Goal: Register for event/course

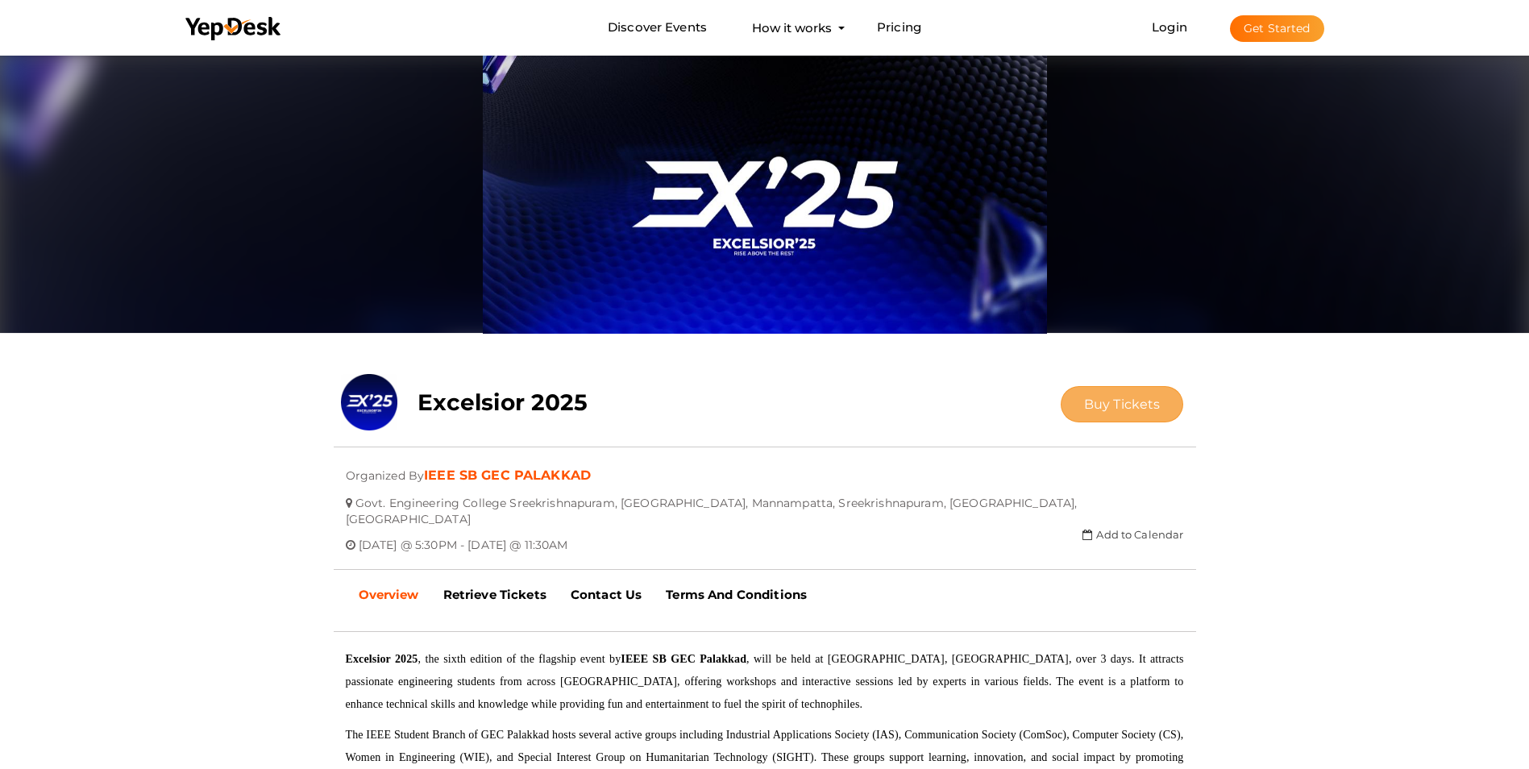
click at [1113, 402] on span "Buy Tickets" at bounding box center [1122, 404] width 77 height 15
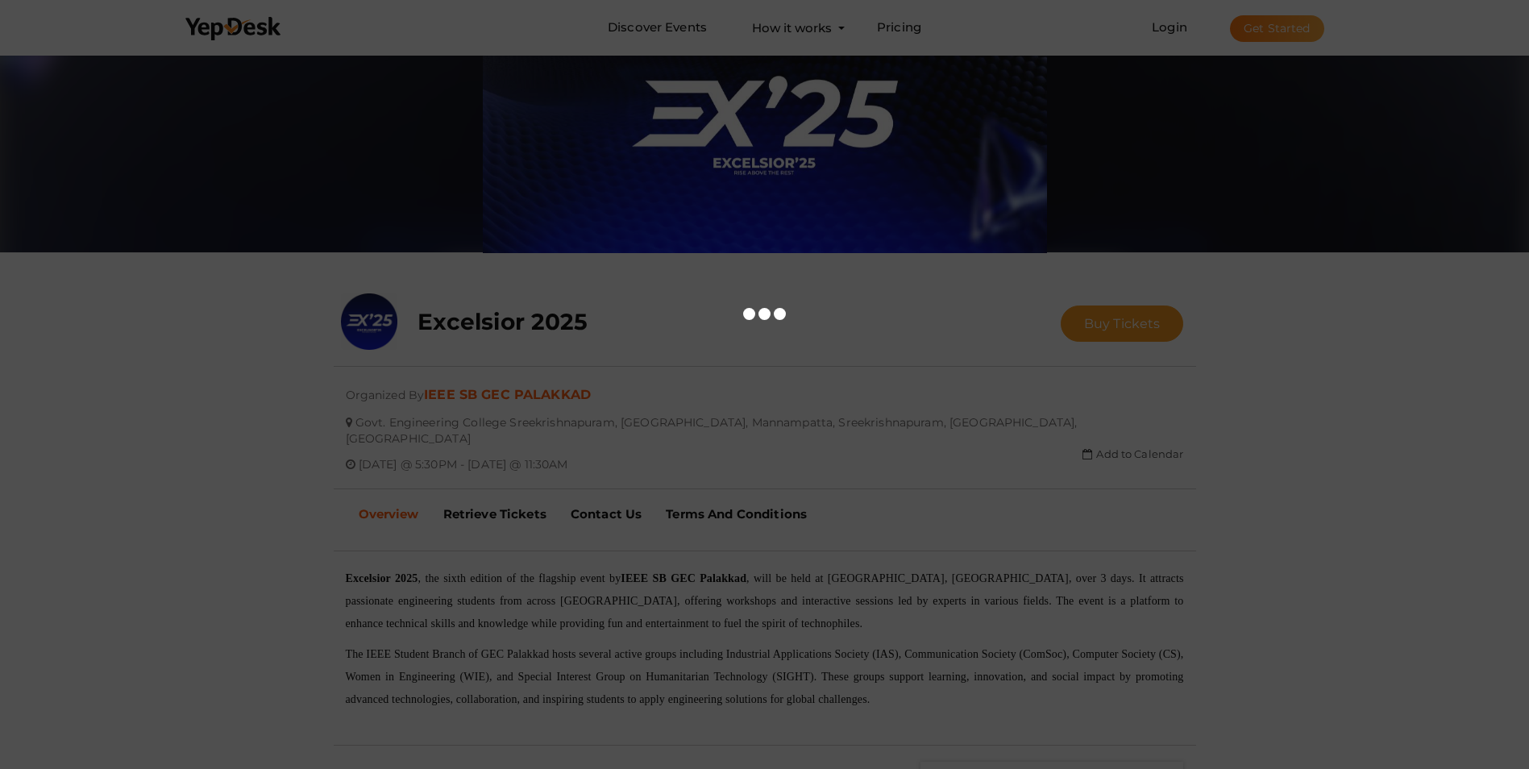
scroll to position [242, 0]
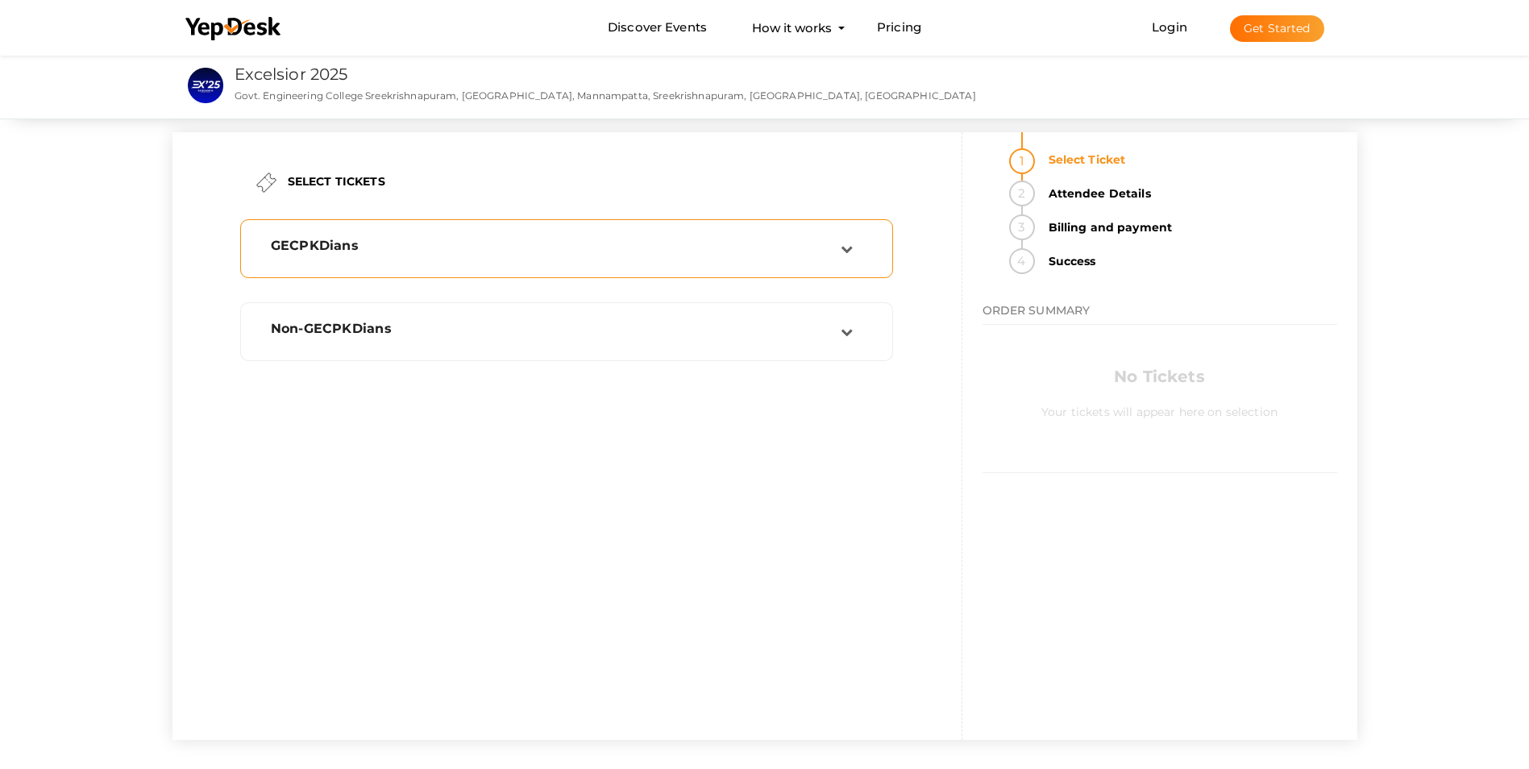
click at [581, 264] on div "GECPKDians" at bounding box center [567, 248] width 636 height 41
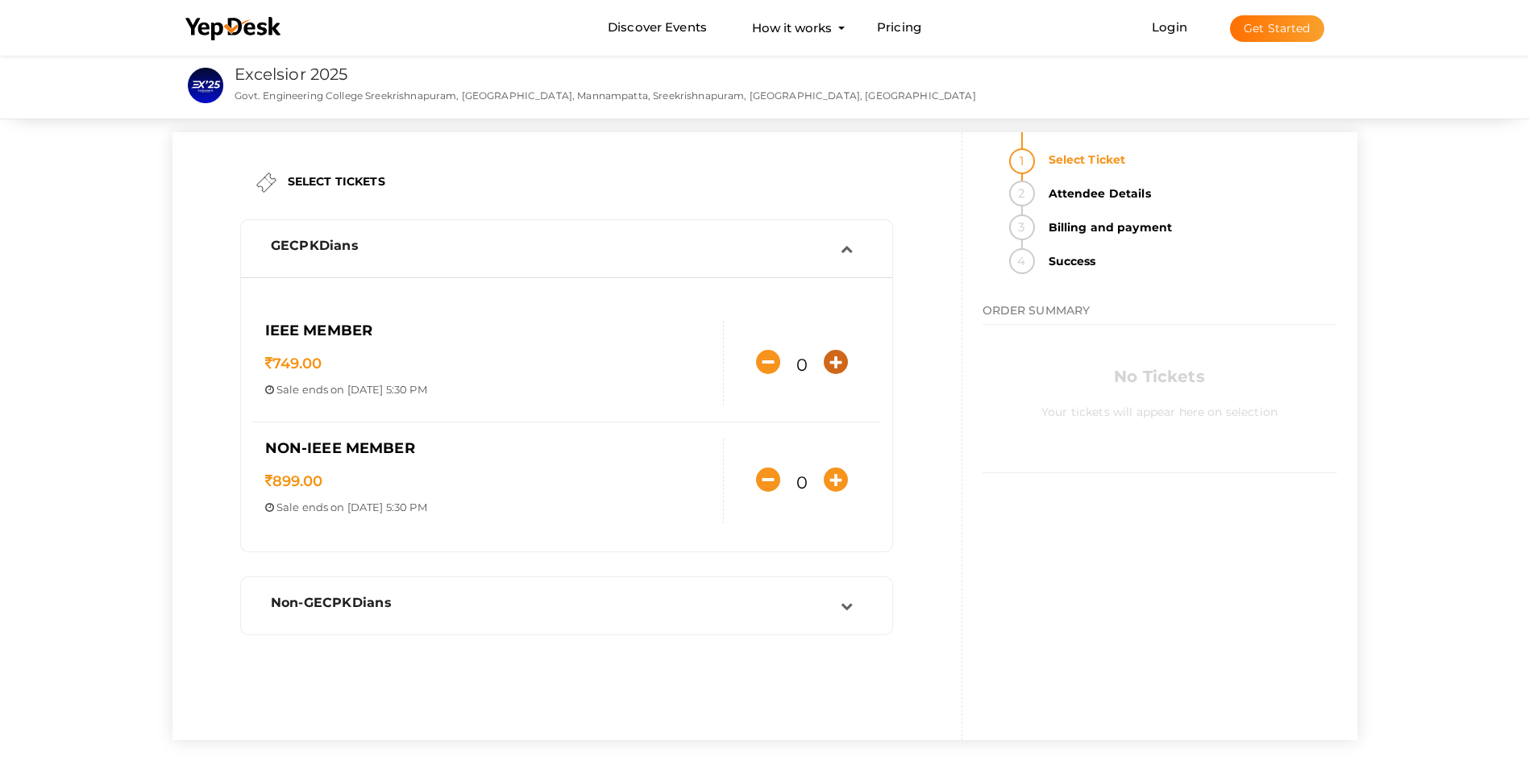
click at [831, 360] on icon "button" at bounding box center [836, 362] width 24 height 24
type input "1"
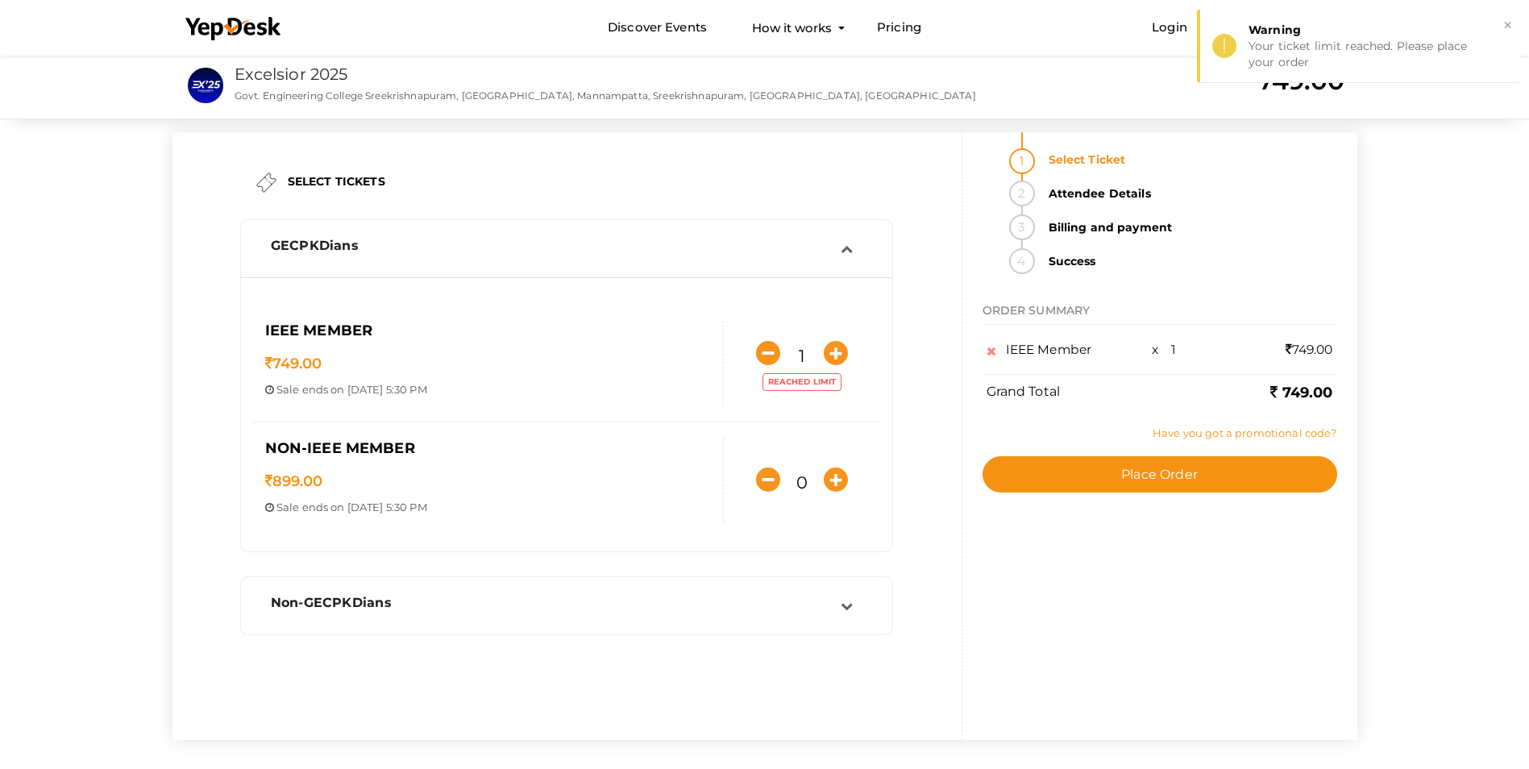
click at [1175, 432] on link "Have you got a promotional code?" at bounding box center [1245, 432] width 184 height 13
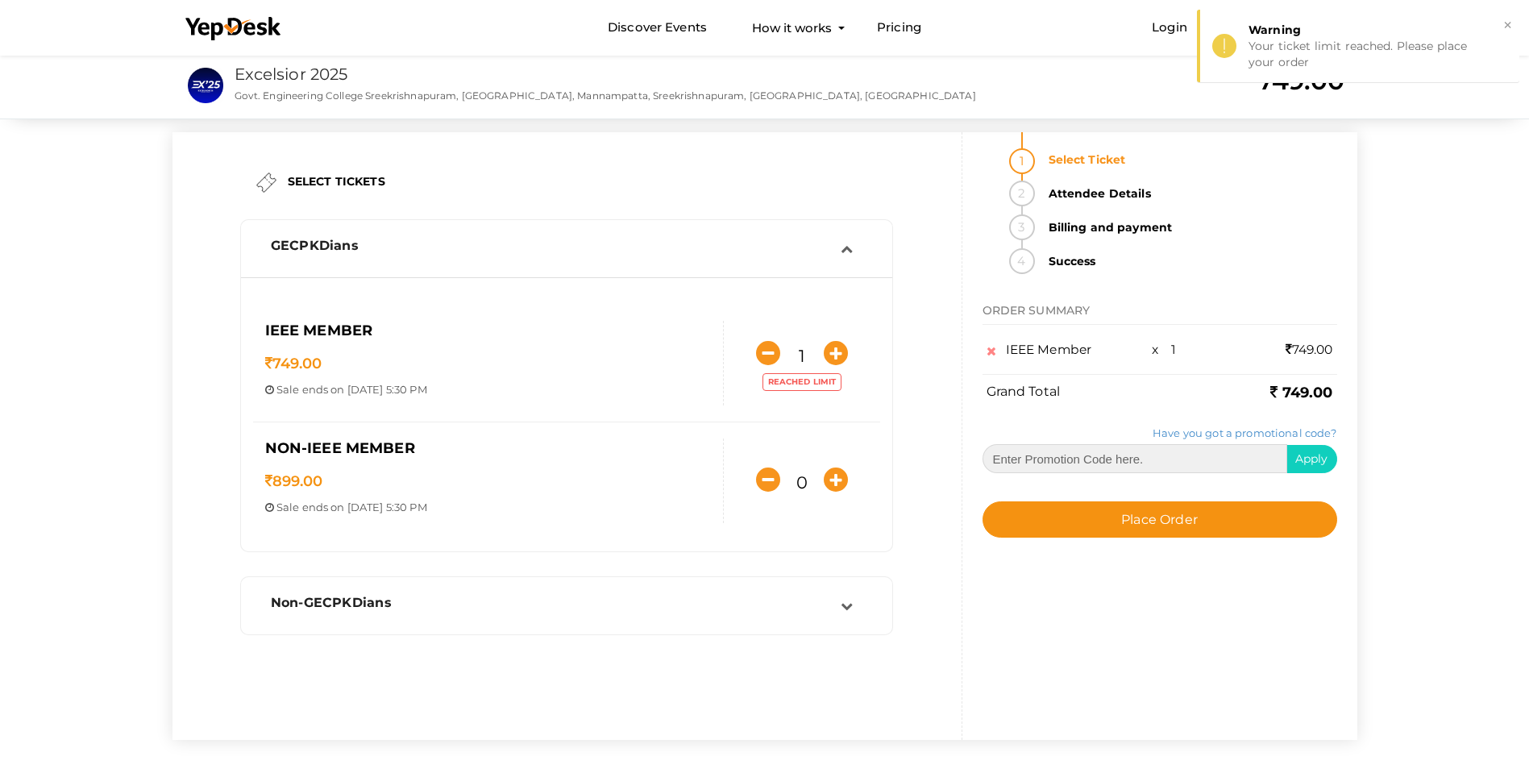
click at [1162, 451] on input "text" at bounding box center [1135, 458] width 305 height 29
type input "TEST20252025"
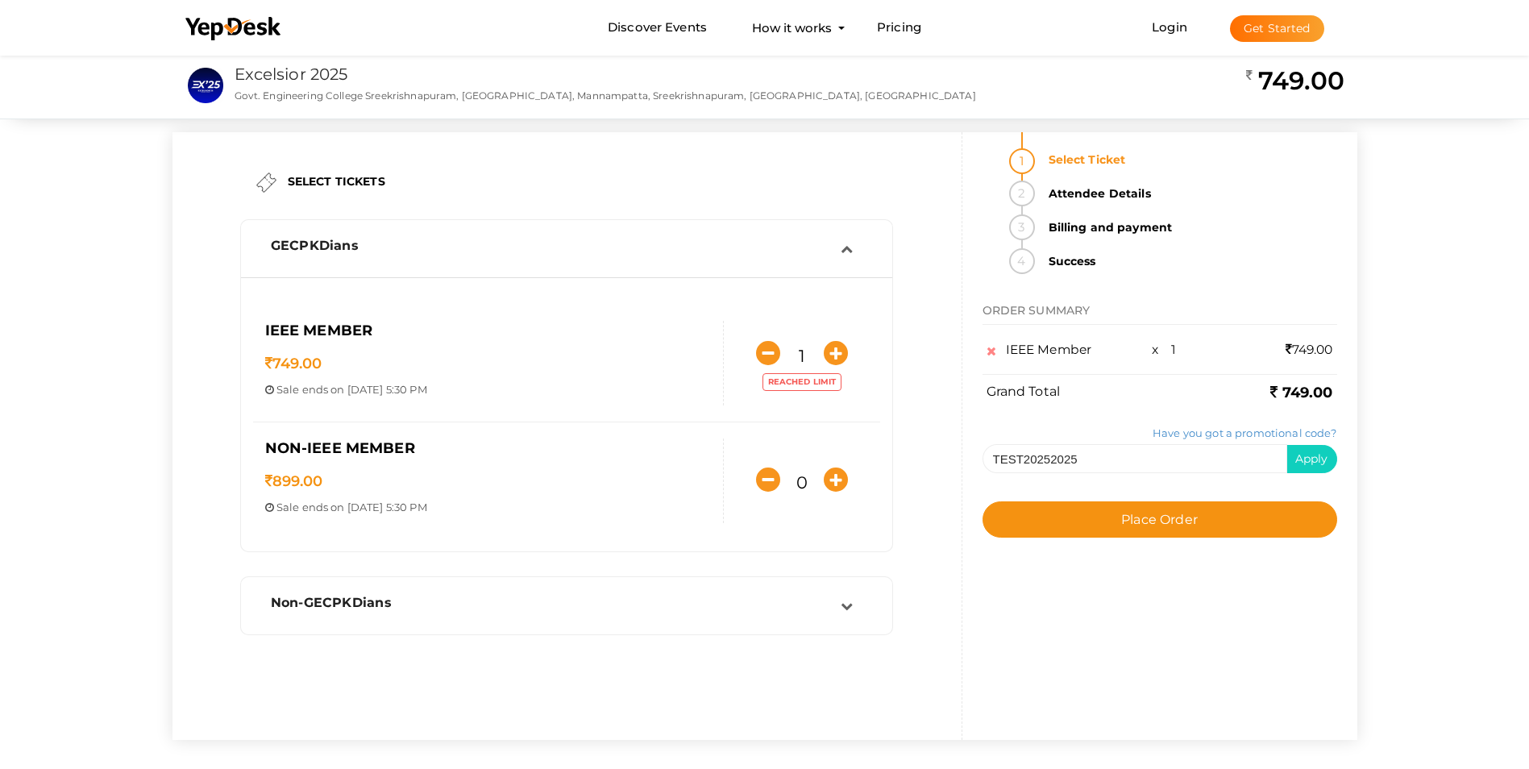
click at [1146, 560] on div "Have you got a promotional code? TEST20252025 Apply Offer applied. You will get…" at bounding box center [1160, 505] width 355 height 198
click at [1296, 455] on span "Apply" at bounding box center [1312, 458] width 33 height 15
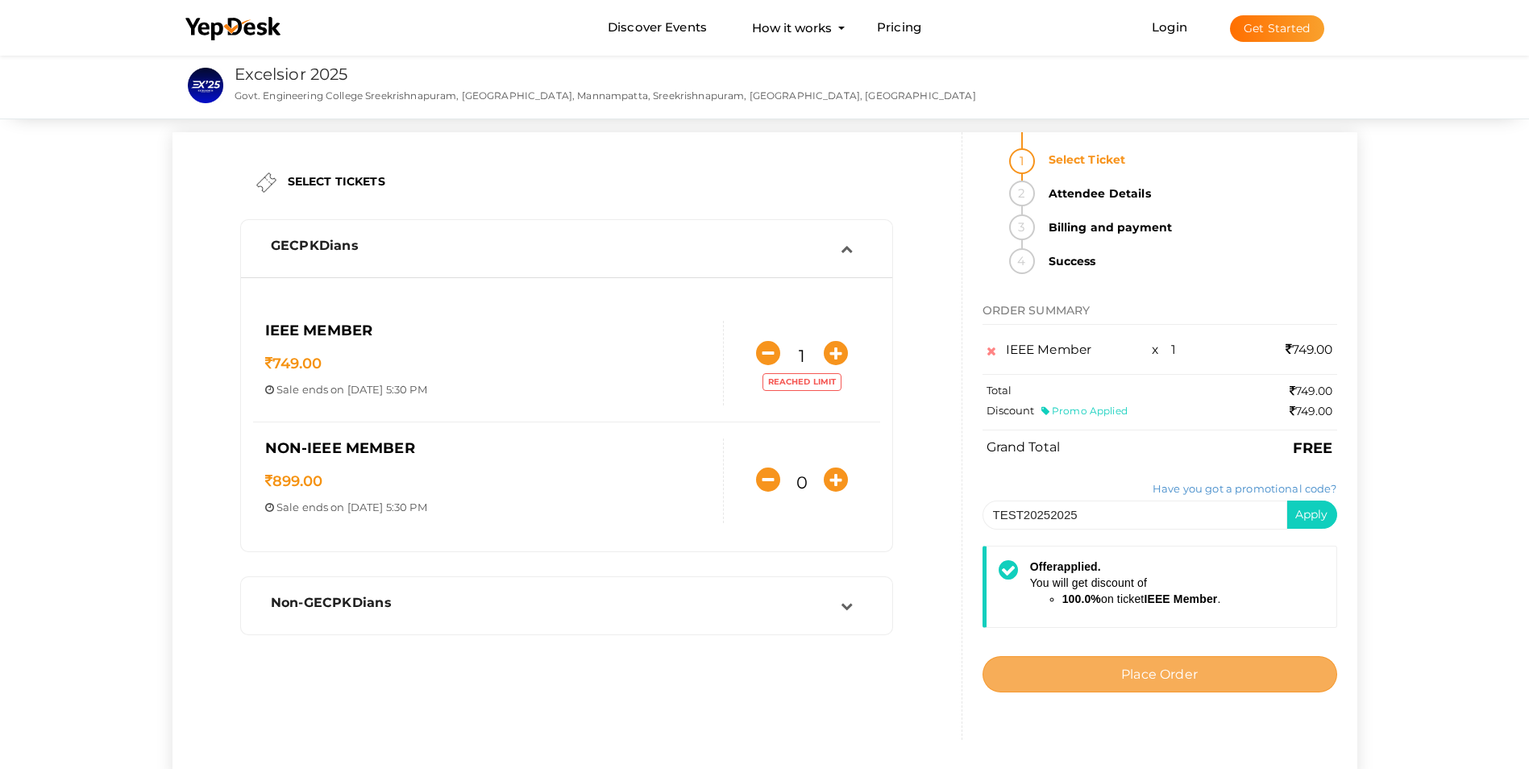
click at [1204, 672] on button "Place Order" at bounding box center [1160, 674] width 355 height 36
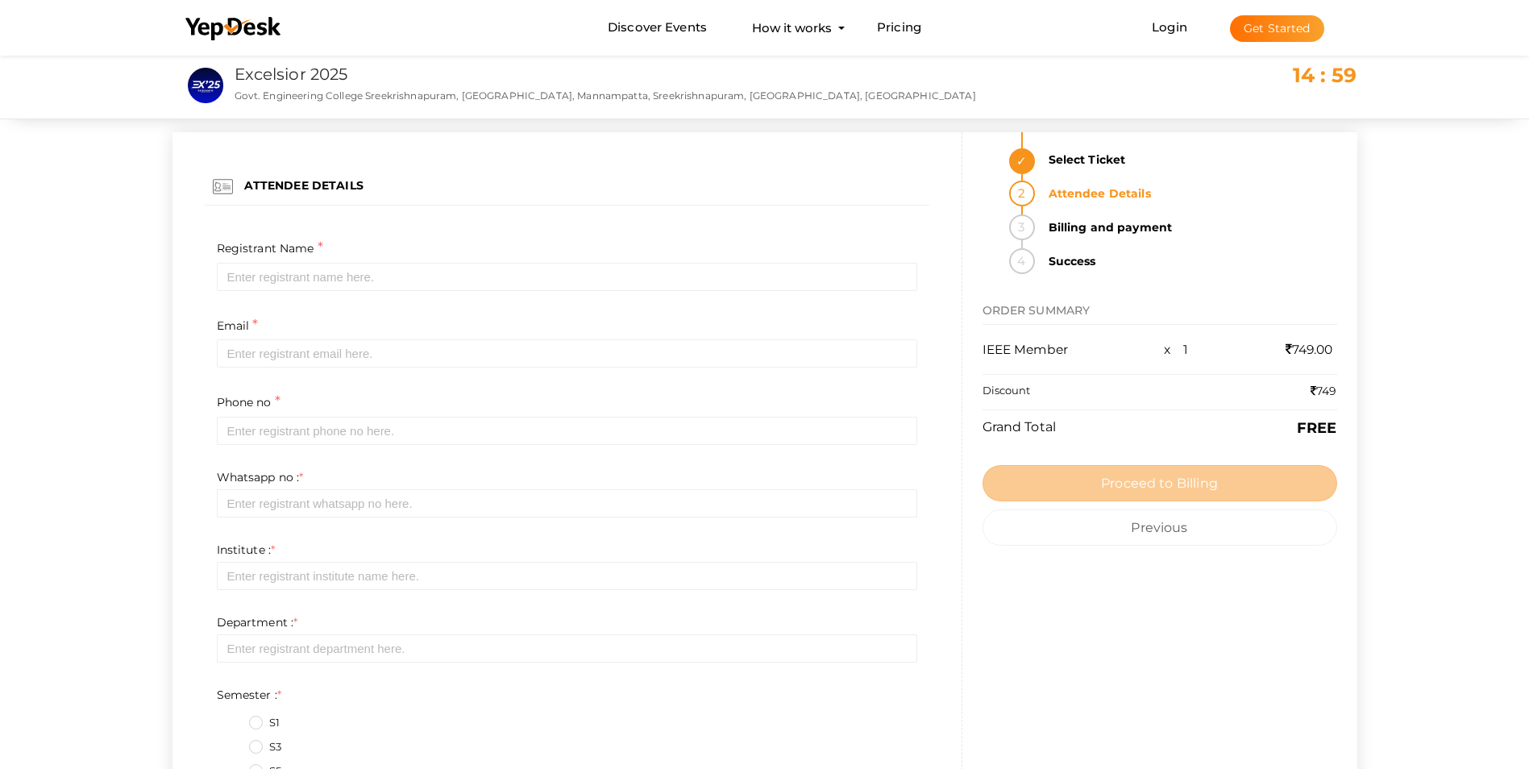
click at [425, 293] on div "Registrant Name * Required Invalid Name. Please enter full name." at bounding box center [567, 276] width 725 height 77
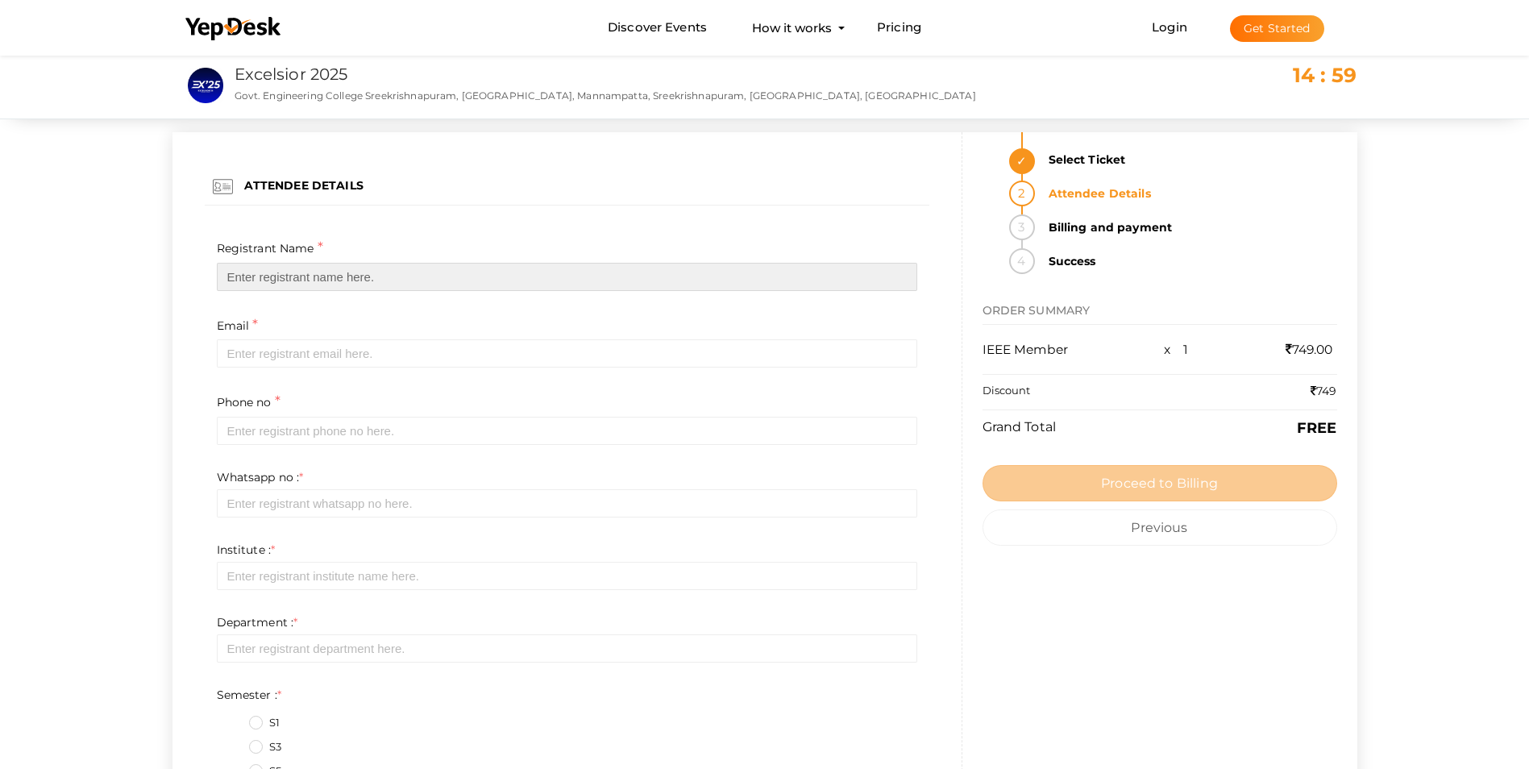
click at [417, 277] on input "text" at bounding box center [567, 277] width 701 height 28
type input "[PERSON_NAME] M B"
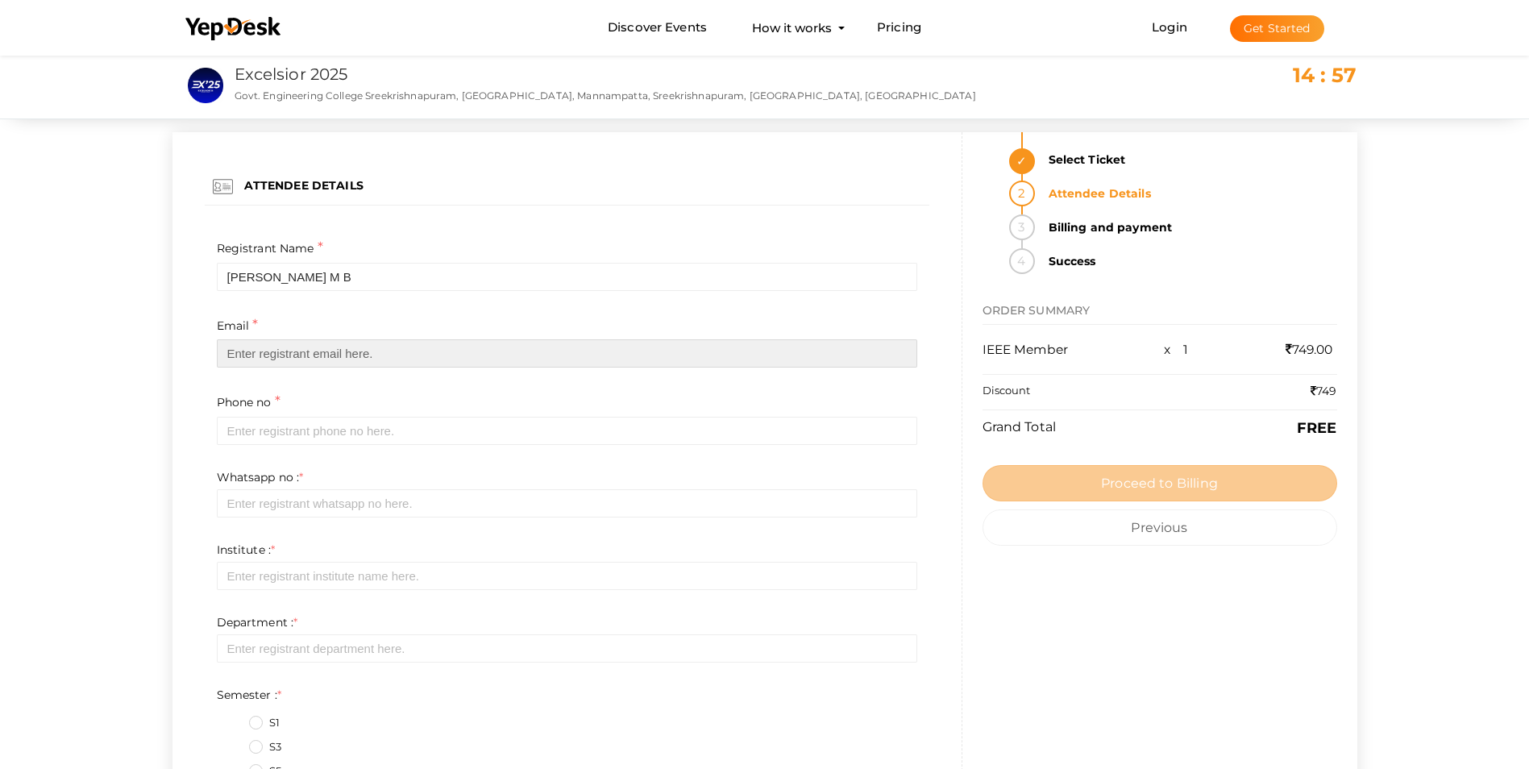
type input "[EMAIL_ADDRESS][DOMAIN_NAME]"
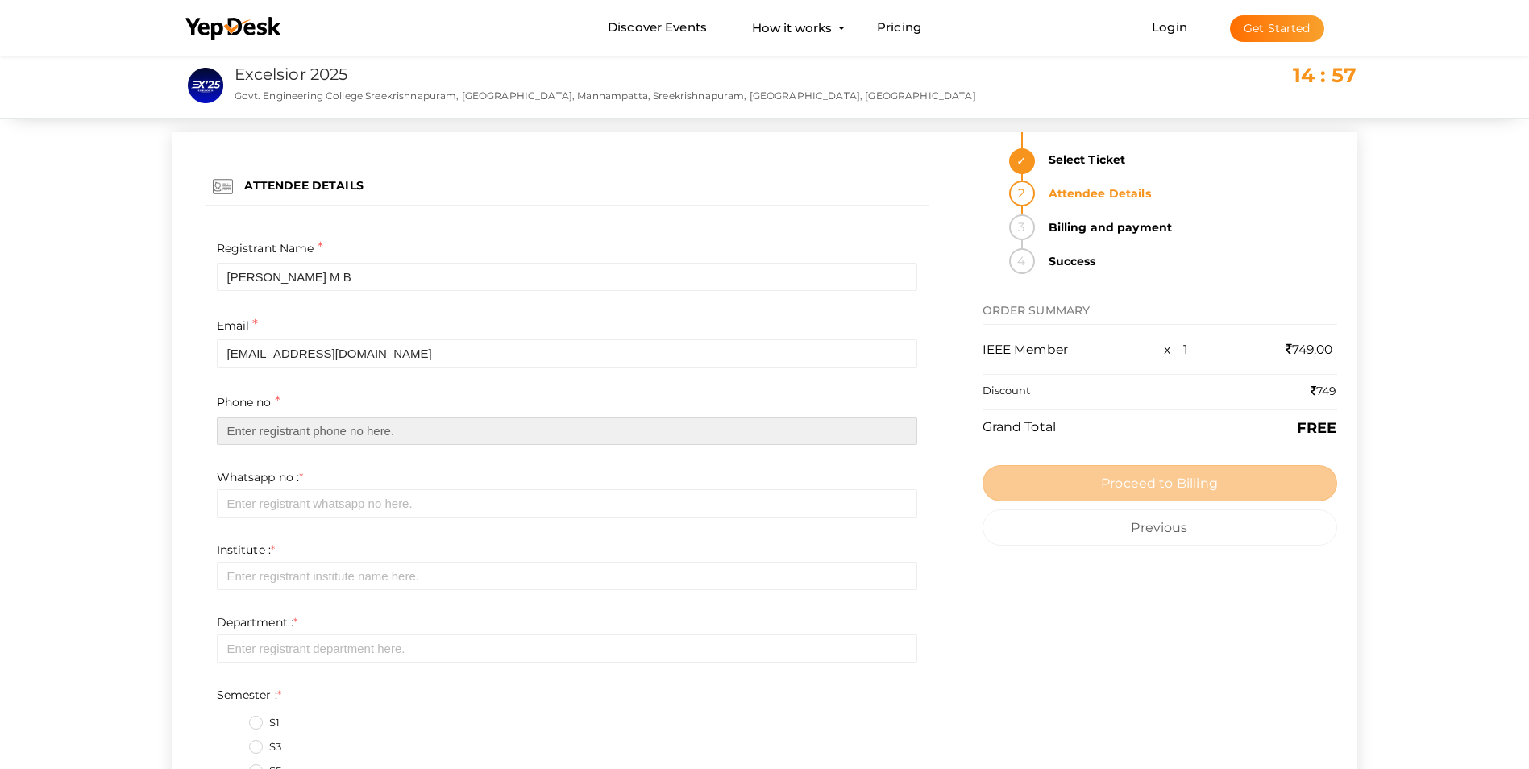
type input "09809940991"
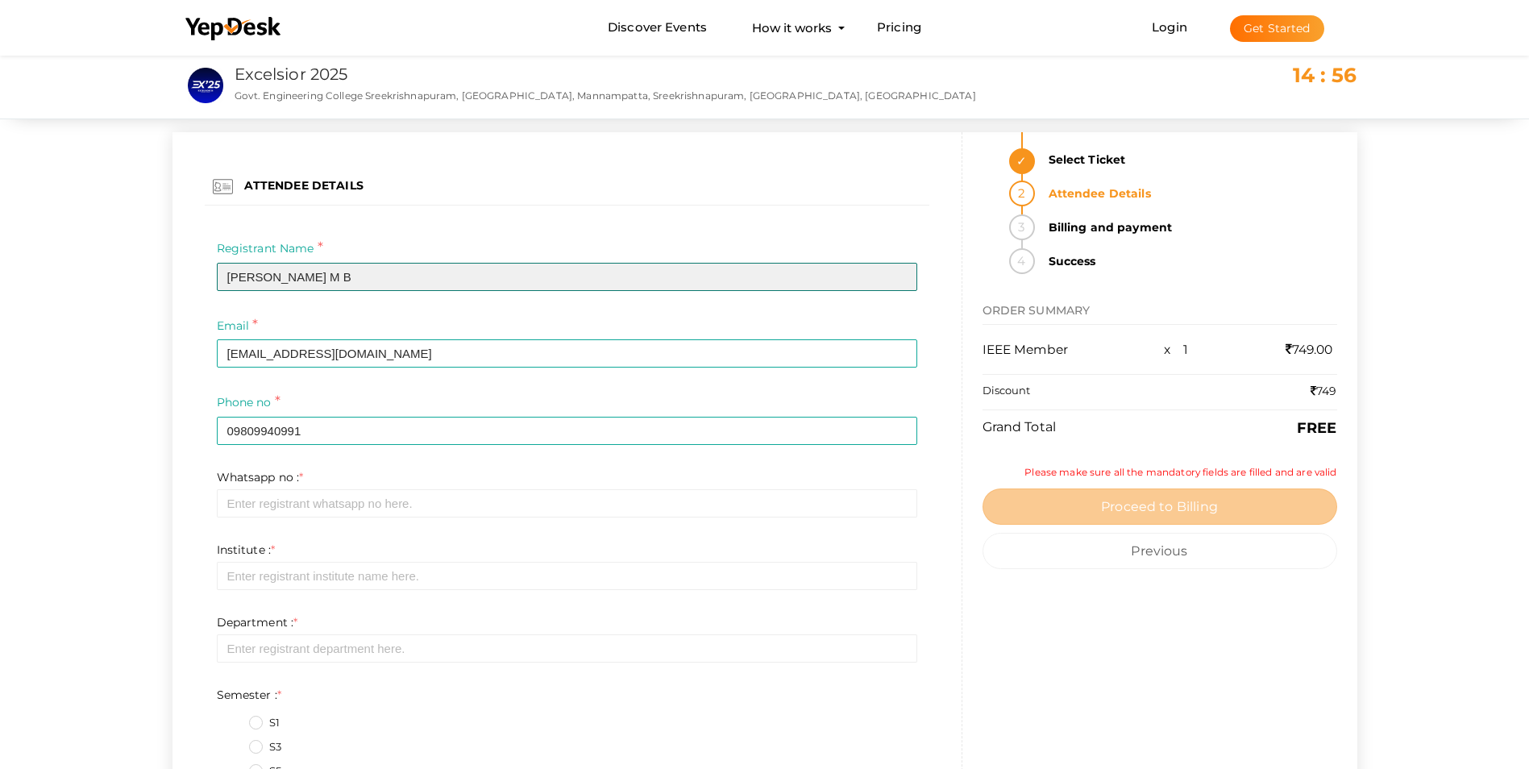
drag, startPoint x: 322, startPoint y: 273, endPoint x: 291, endPoint y: 273, distance: 30.6
click at [291, 273] on input "[PERSON_NAME] M B" at bounding box center [567, 277] width 701 height 28
type input "[PERSON_NAME]"
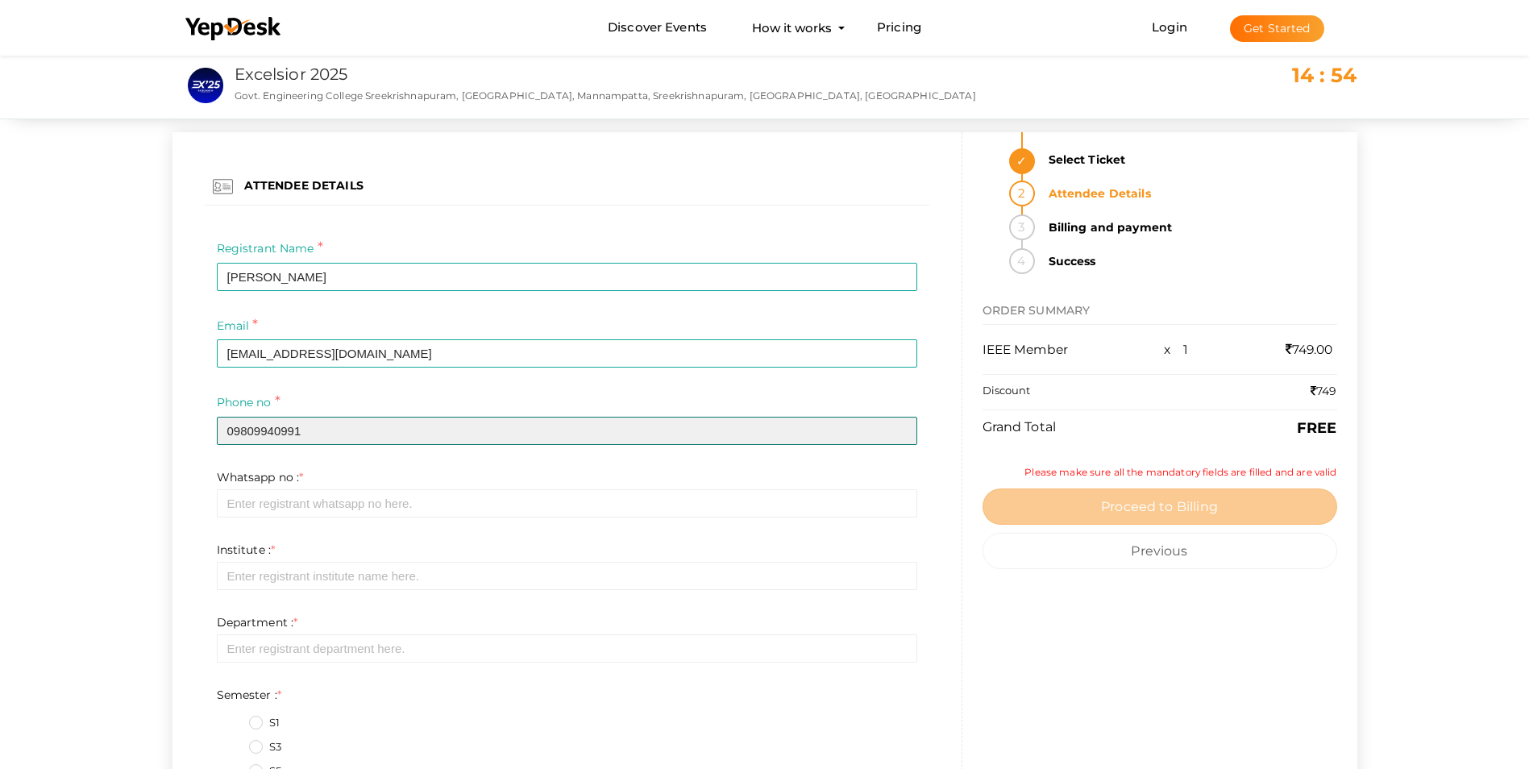
click at [234, 432] on input "09809940991" at bounding box center [567, 431] width 701 height 28
type input "9809940991"
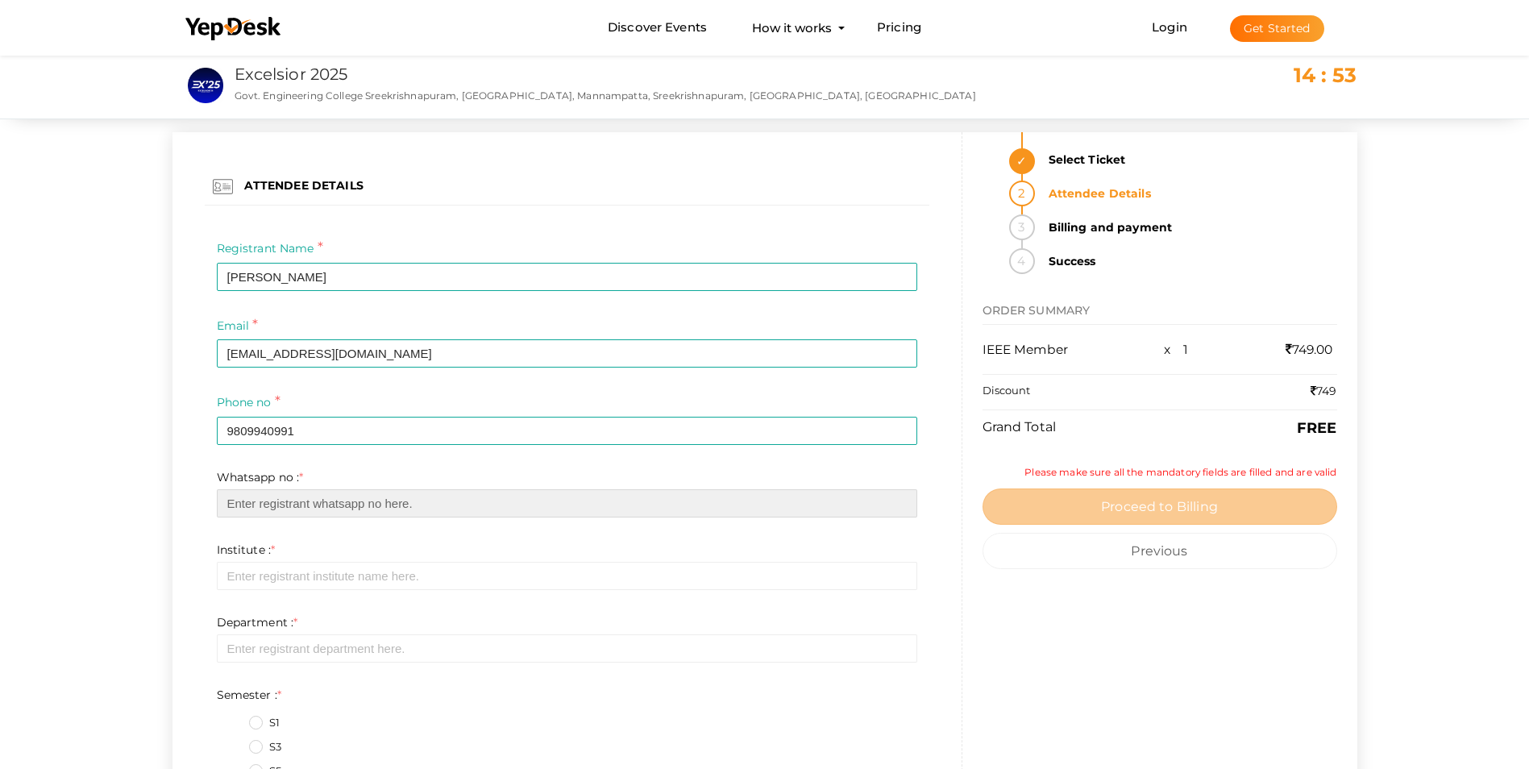
click at [248, 493] on input "text" at bounding box center [567, 503] width 701 height 28
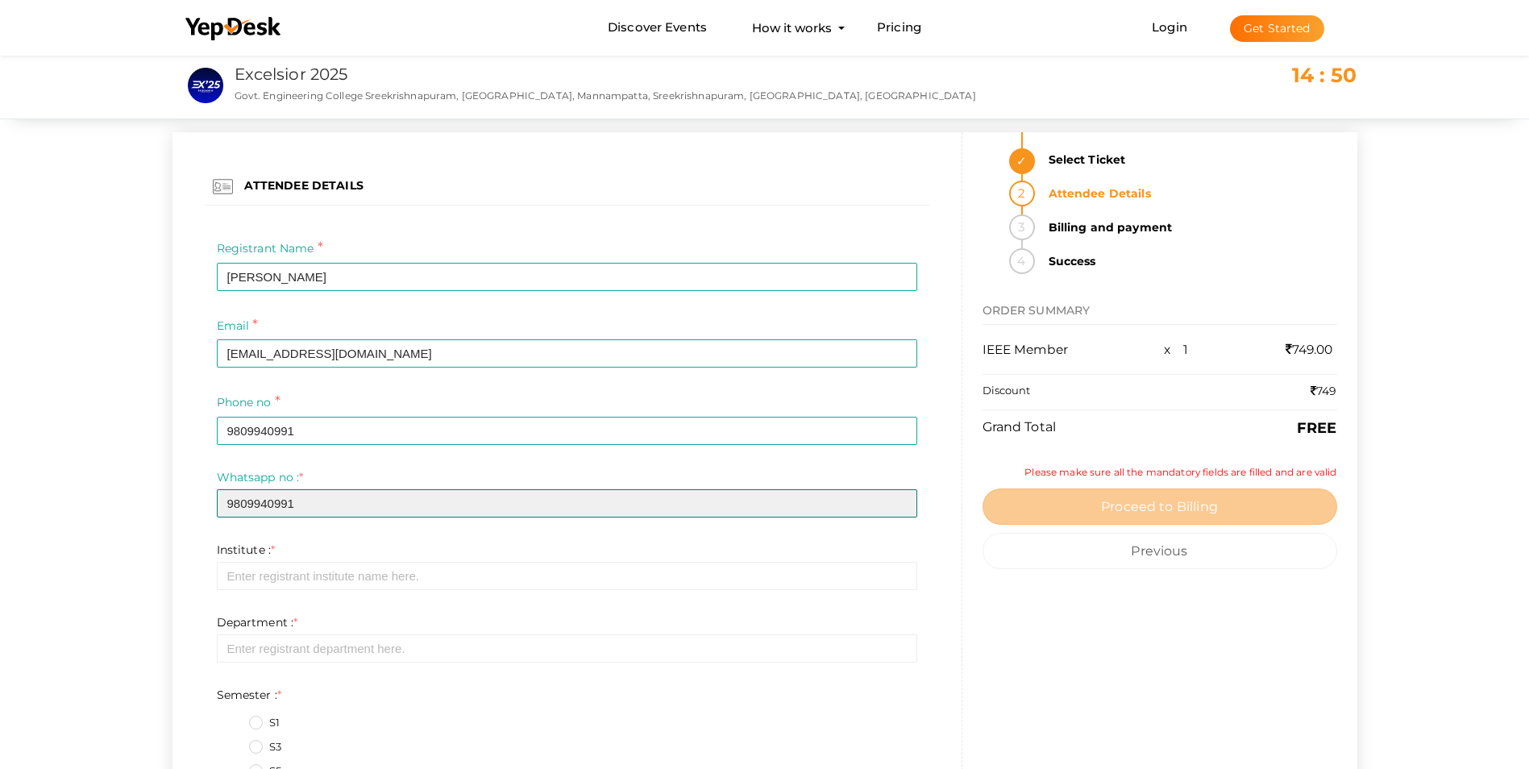
type input "9809940991"
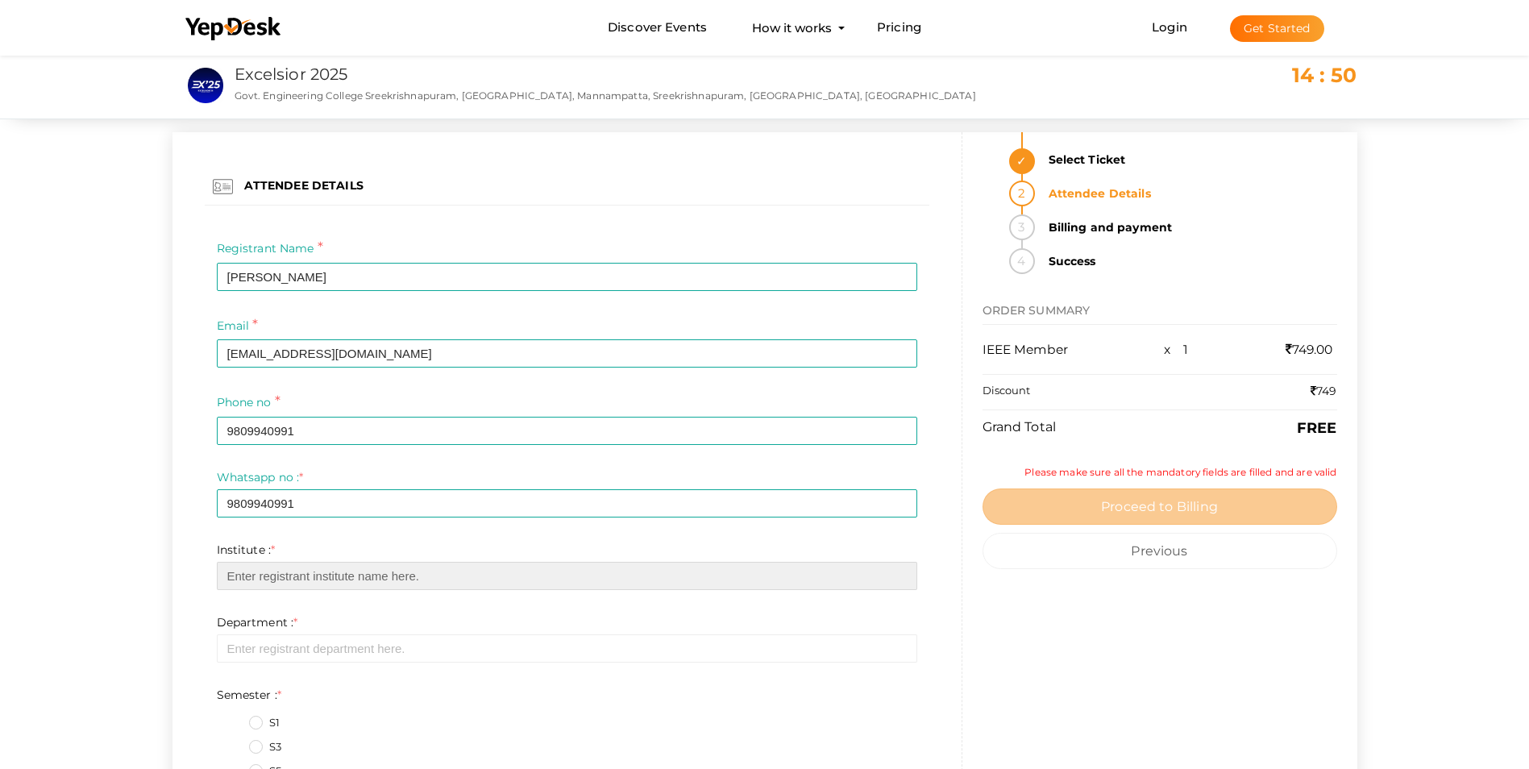
click at [264, 570] on input "text" at bounding box center [567, 576] width 701 height 28
type input "GEC PALAKKAD"
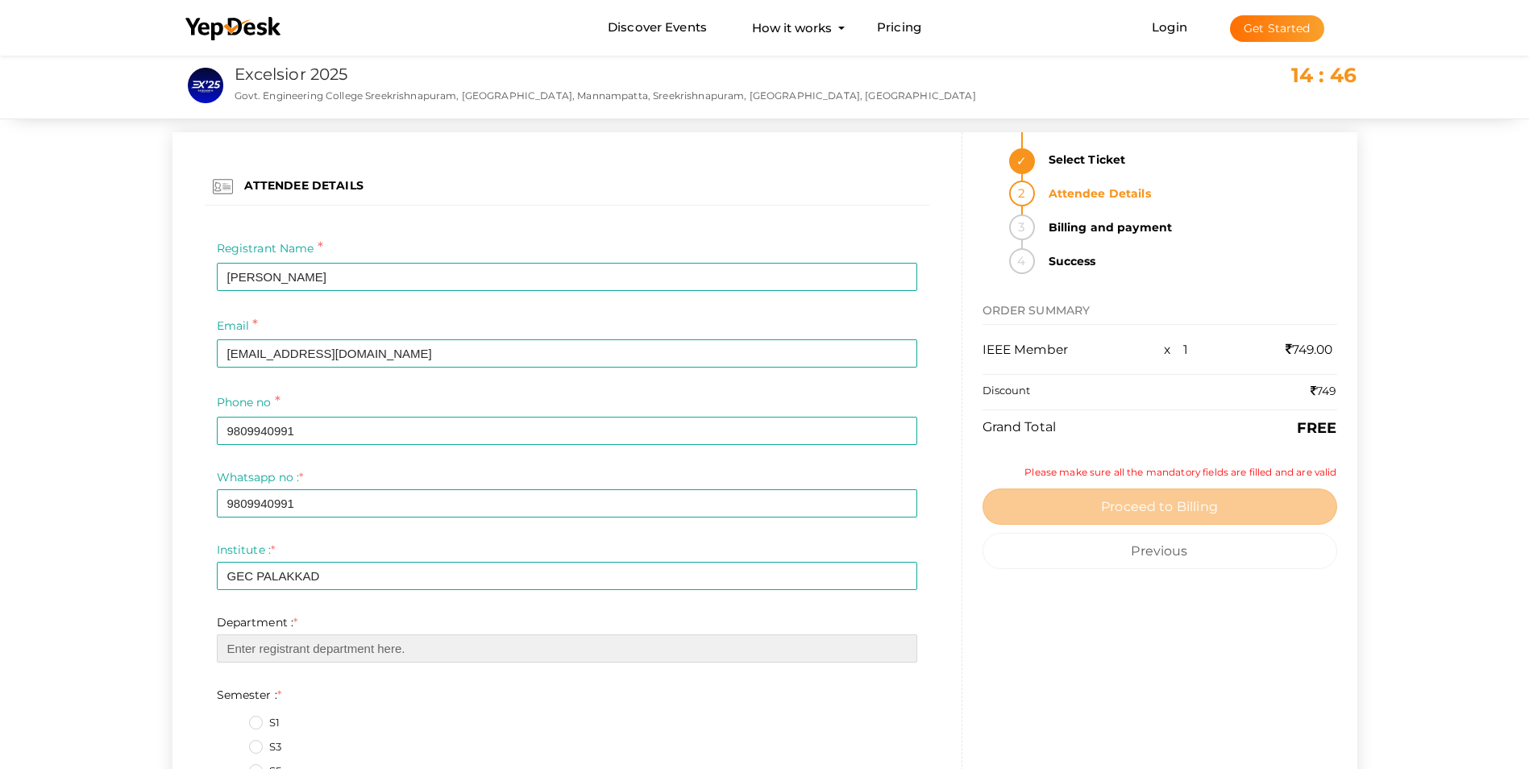
click at [260, 640] on input "text" at bounding box center [567, 649] width 701 height 28
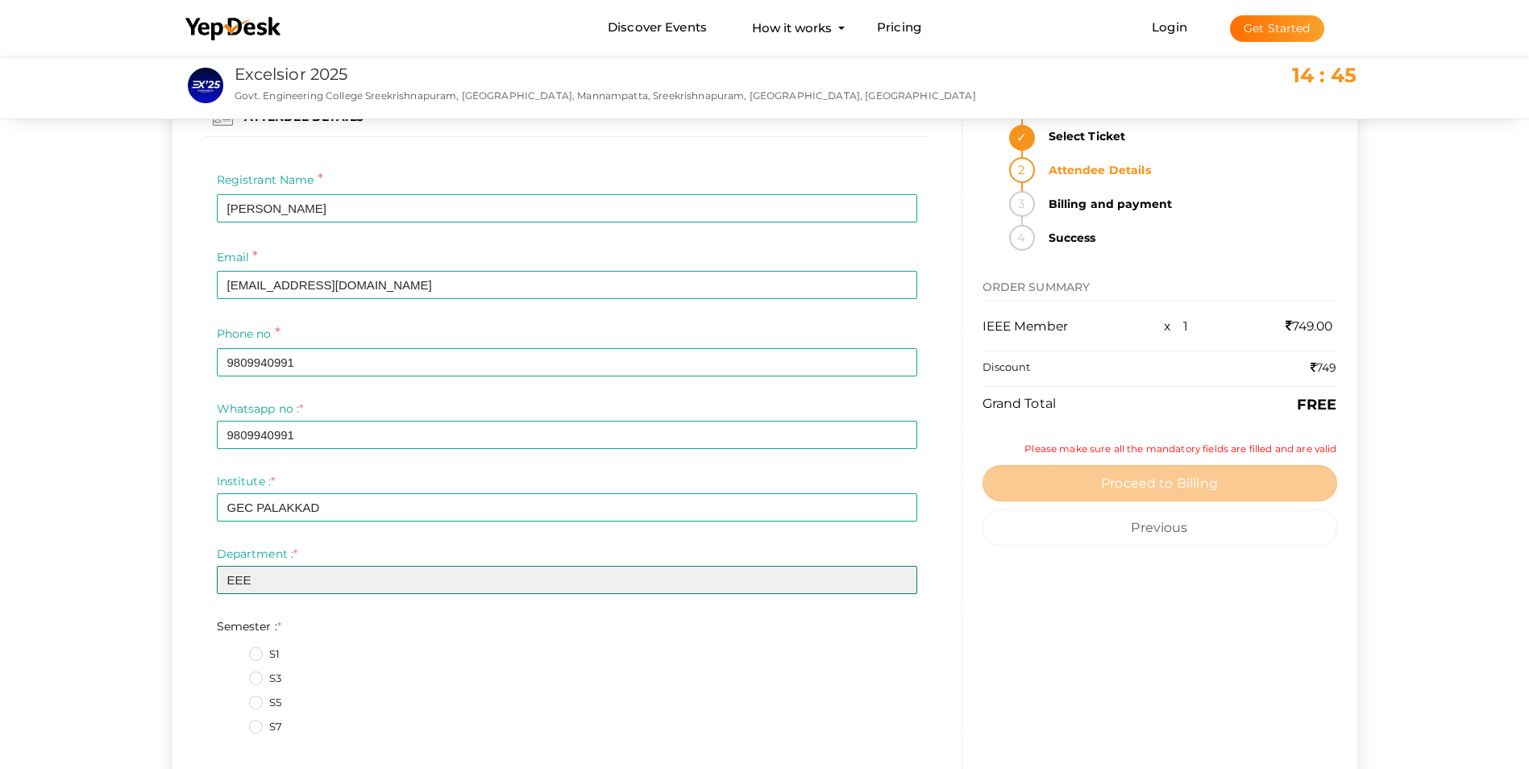
scroll to position [81, 0]
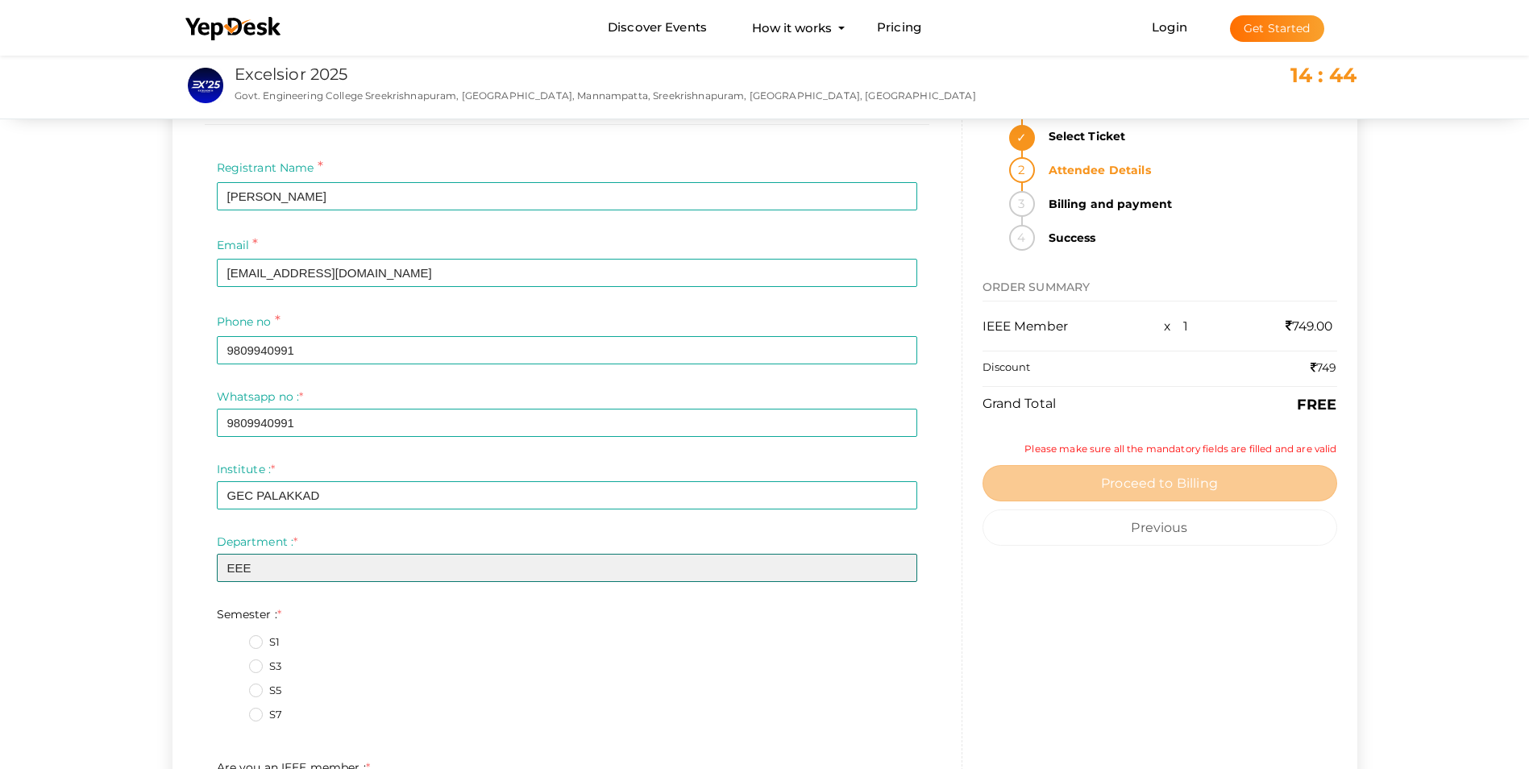
type input "EEE"
click at [252, 714] on label "S7" at bounding box center [265, 715] width 33 height 16
click at [233, 710] on input "S7" at bounding box center [233, 710] width 0 height 0
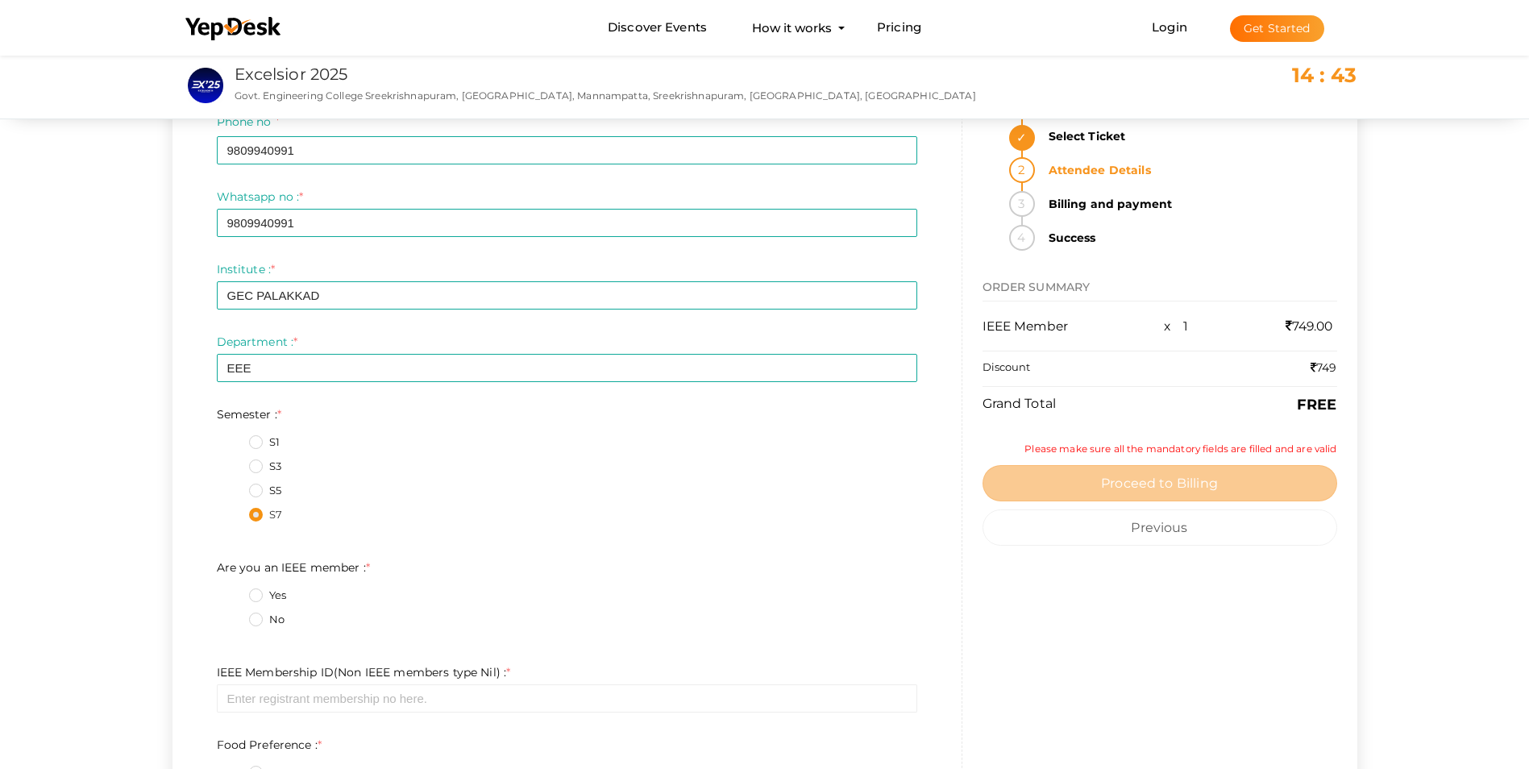
scroll to position [403, 0]
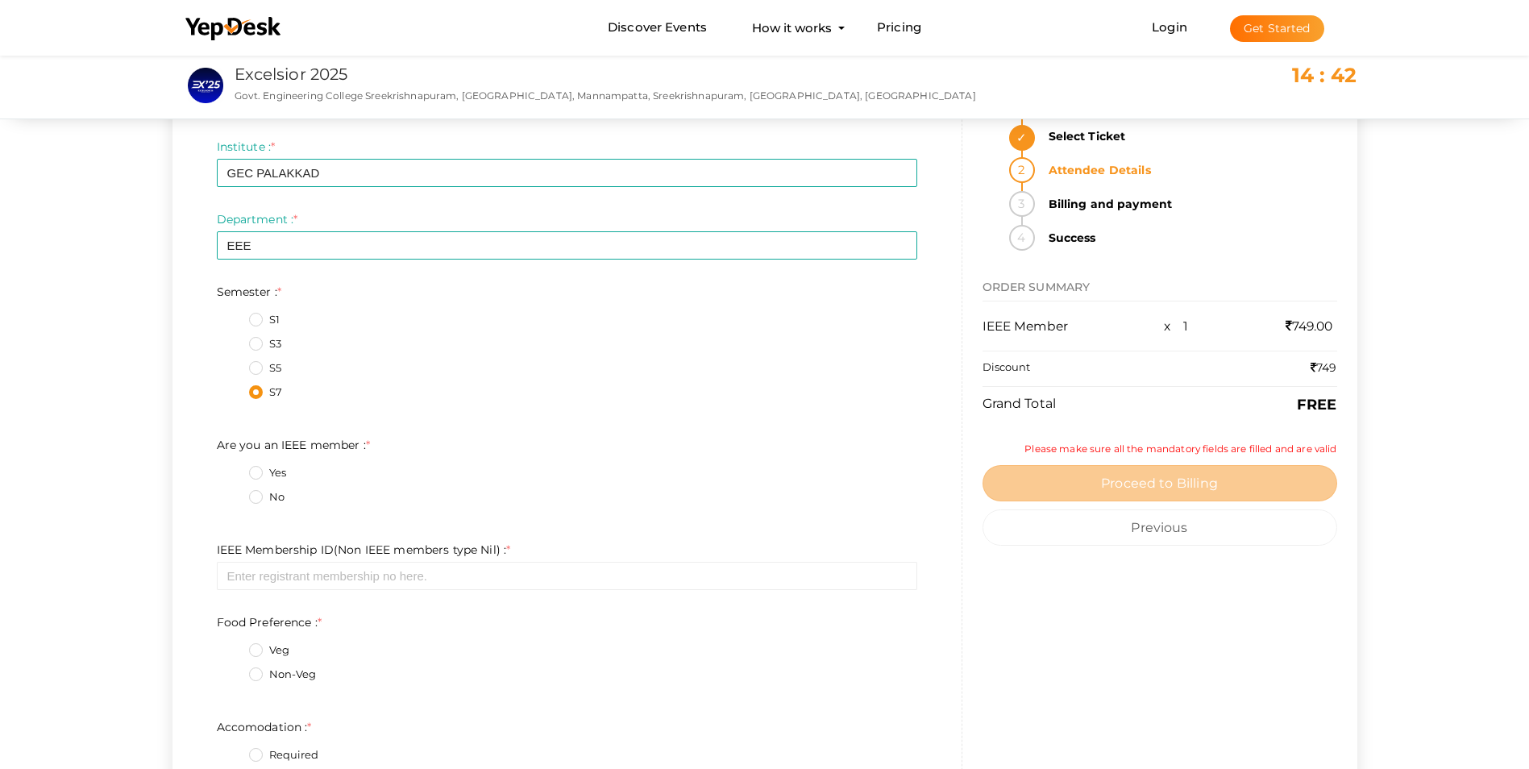
click at [252, 469] on label "Yes" at bounding box center [267, 473] width 37 height 16
click at [233, 468] on member\+0\+ "Yes" at bounding box center [233, 468] width 0 height 0
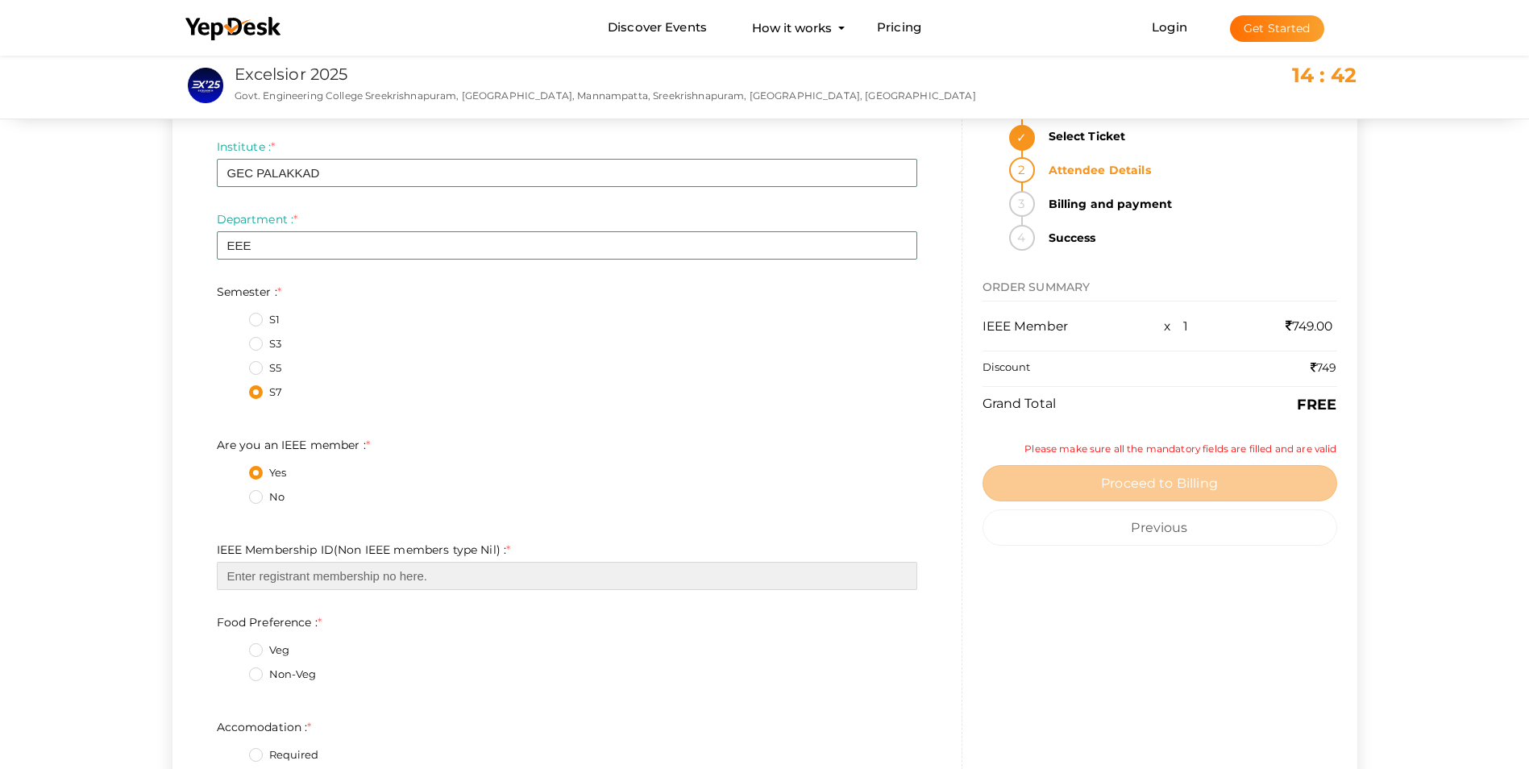
click at [268, 569] on input "text" at bounding box center [567, 576] width 701 height 28
paste input "98926814"
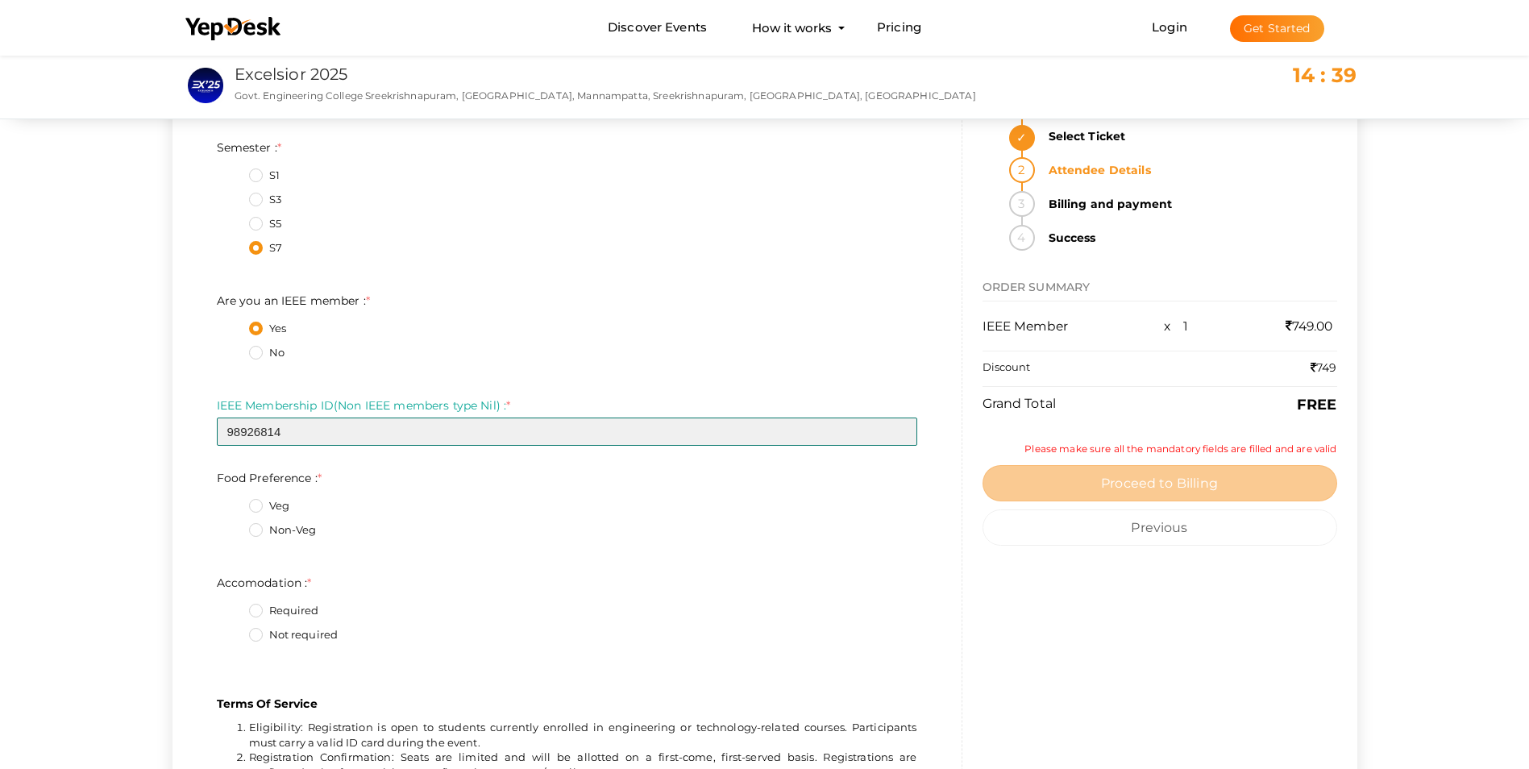
scroll to position [645, 0]
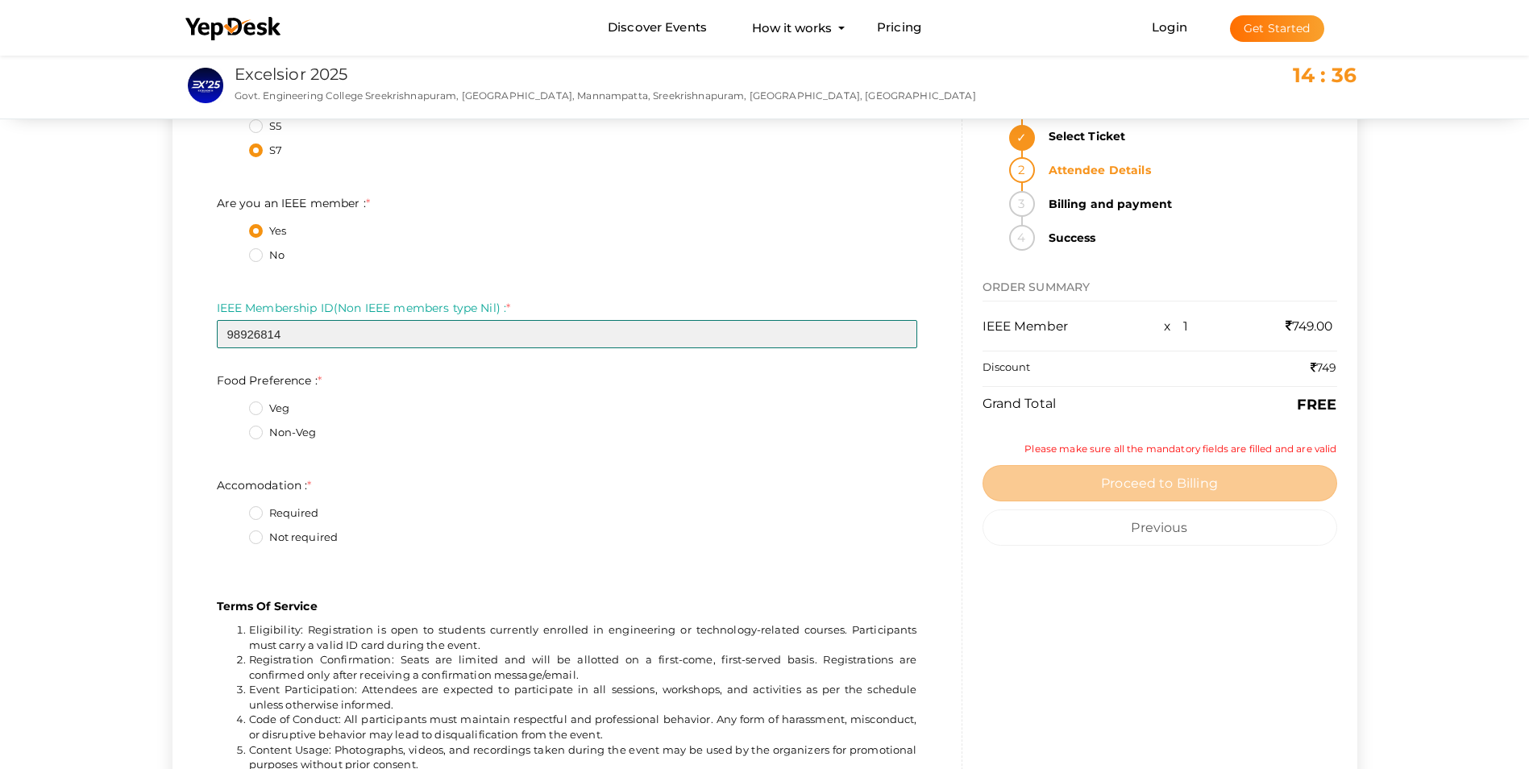
type input "98926814"
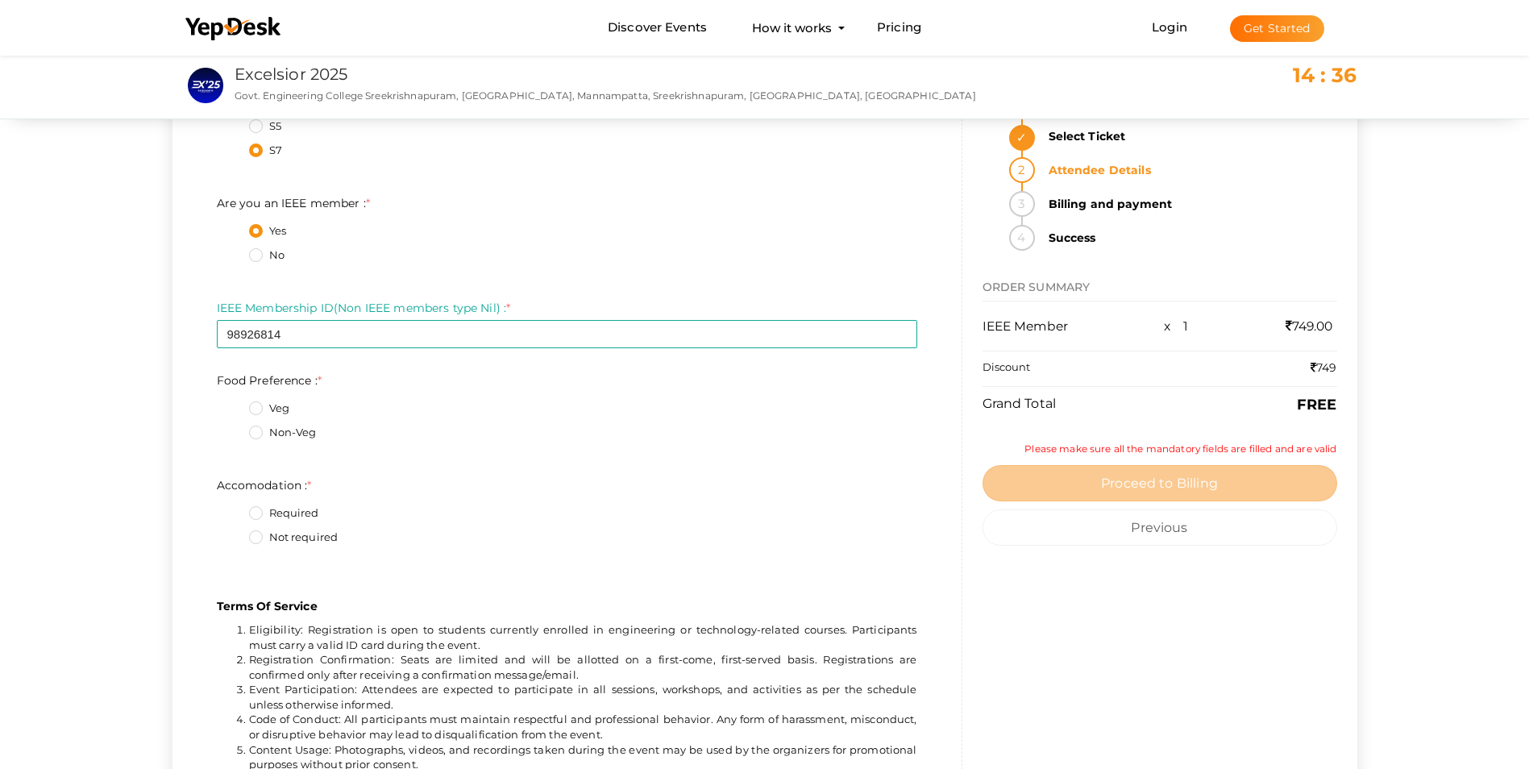
click at [260, 435] on label "Non-Veg" at bounding box center [283, 433] width 68 height 16
click at [233, 428] on Preference\+1\+ "Non-Veg" at bounding box center [233, 428] width 0 height 0
click at [261, 512] on label "Required" at bounding box center [284, 514] width 70 height 16
click at [233, 509] on input "Required" at bounding box center [233, 509] width 0 height 0
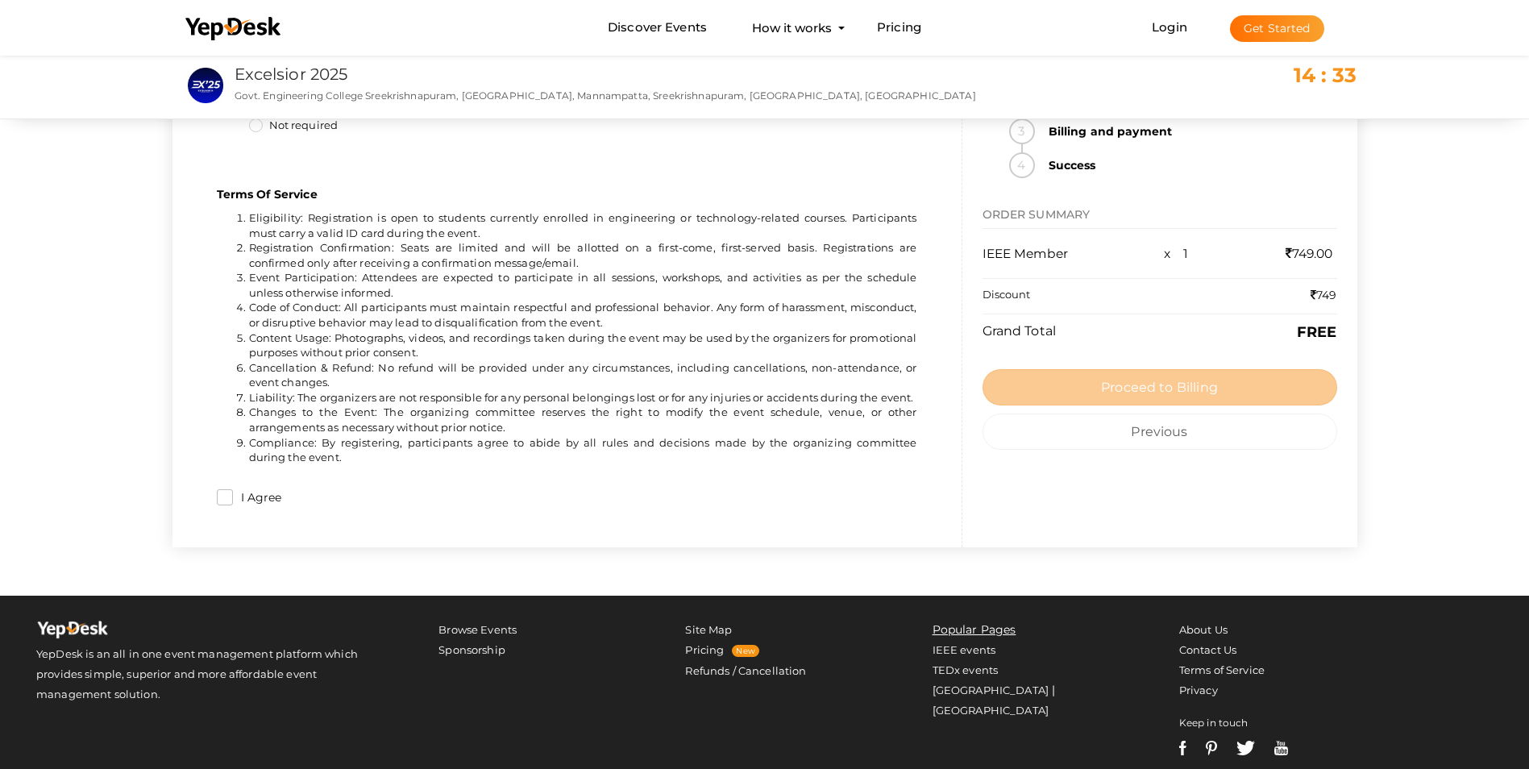
scroll to position [1029, 0]
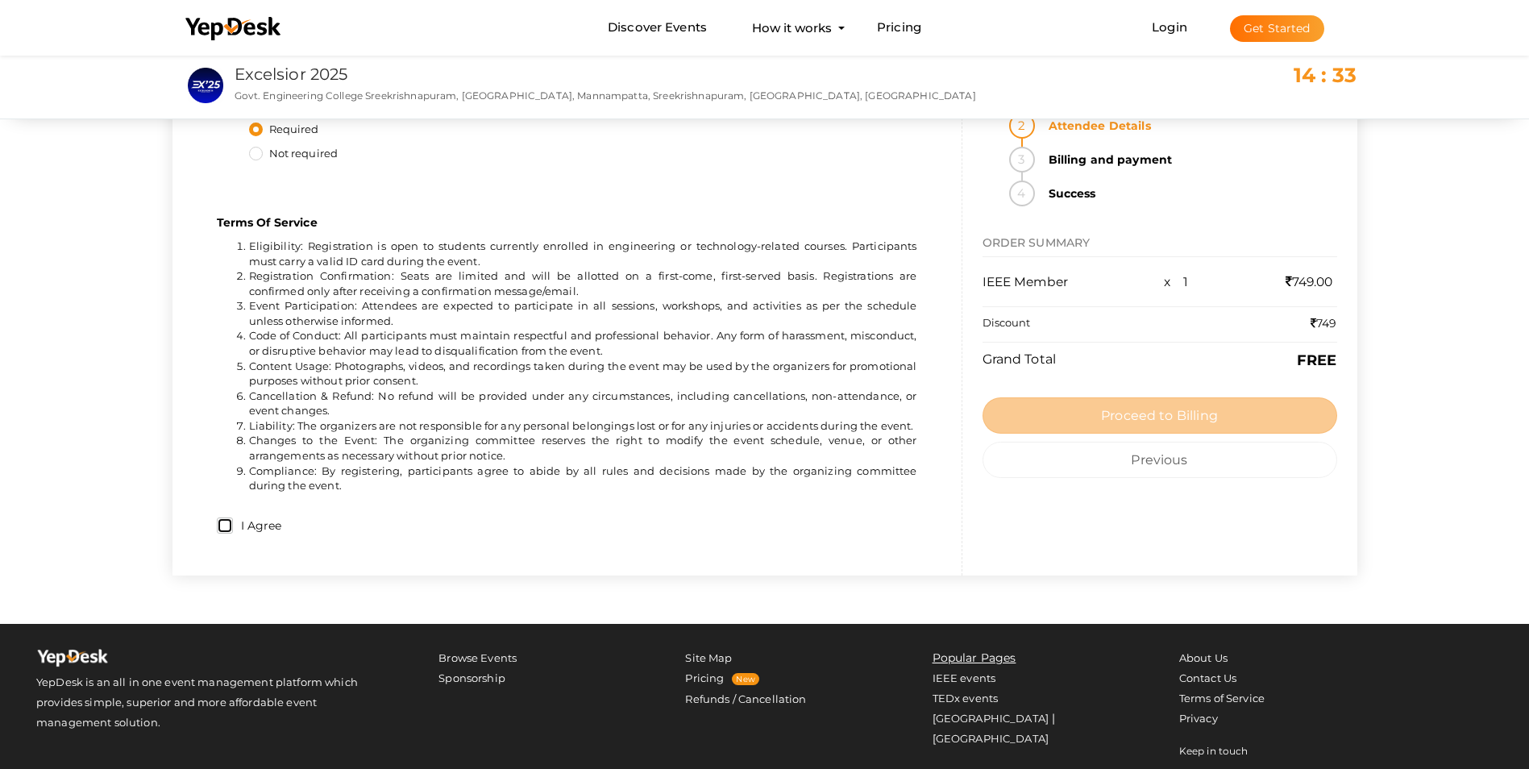
click at [223, 525] on input "I Agree" at bounding box center [225, 526] width 16 height 16
checkbox input "true"
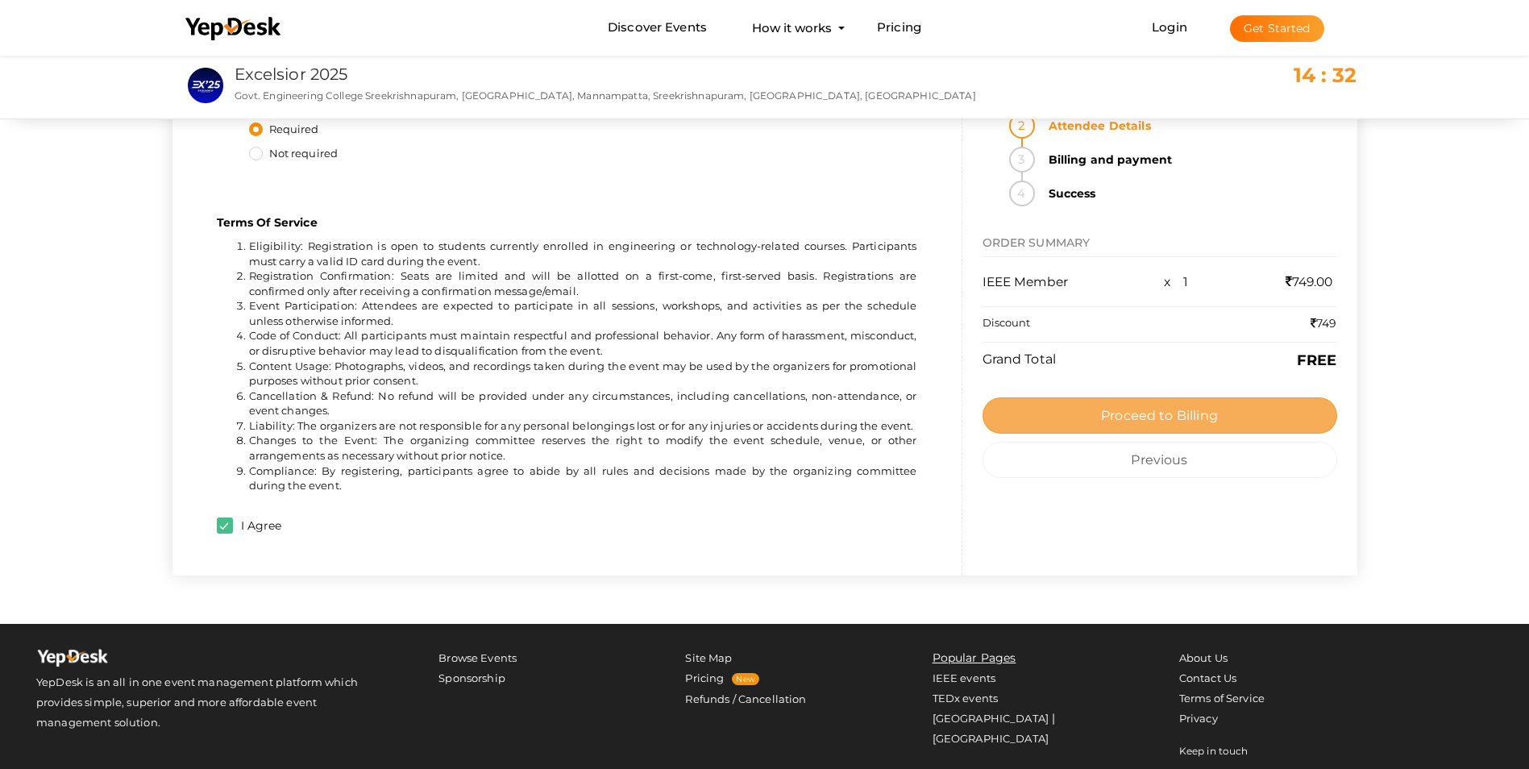
click at [1051, 405] on button "Proceed to Billing" at bounding box center [1160, 416] width 355 height 36
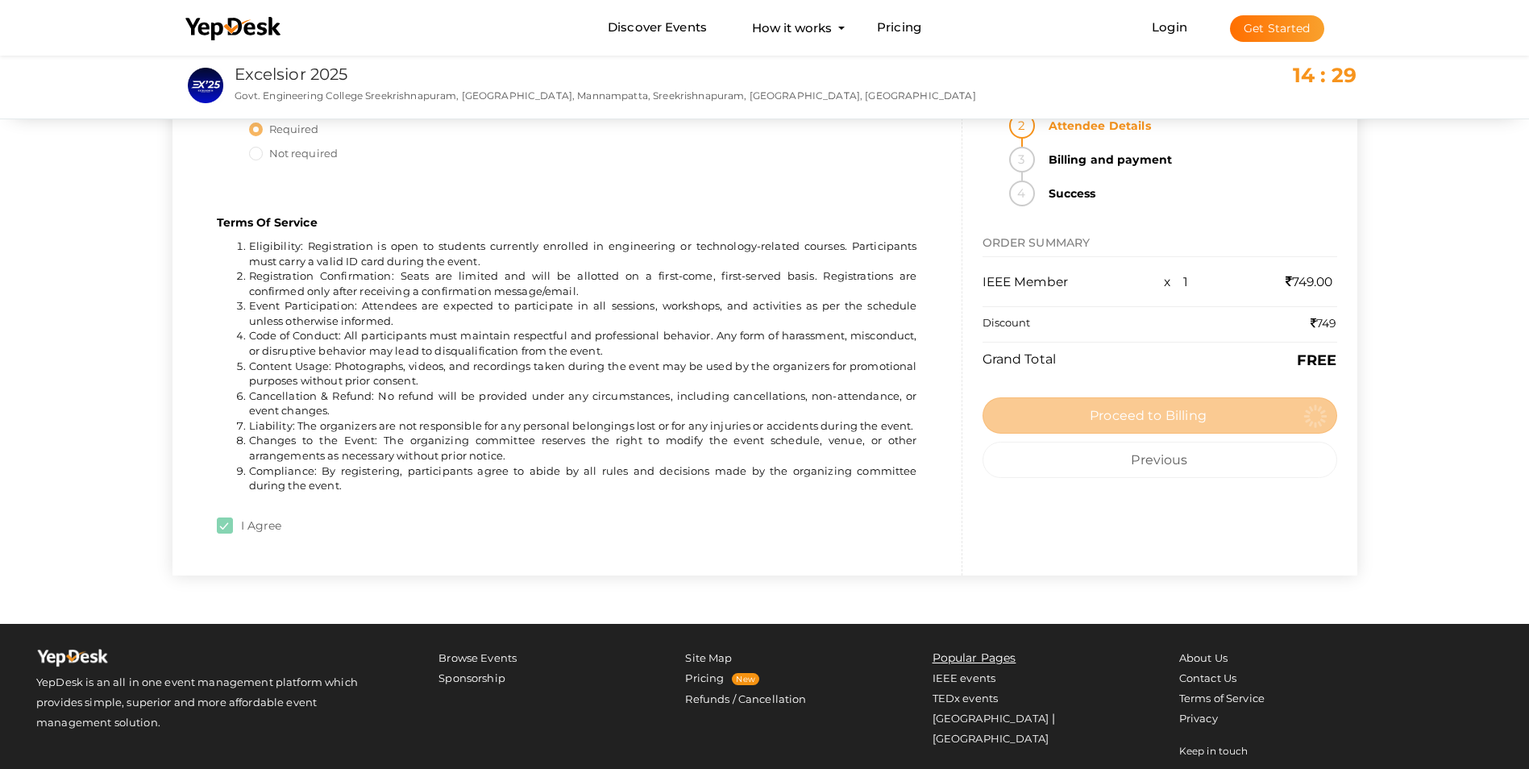
scroll to position [0, 0]
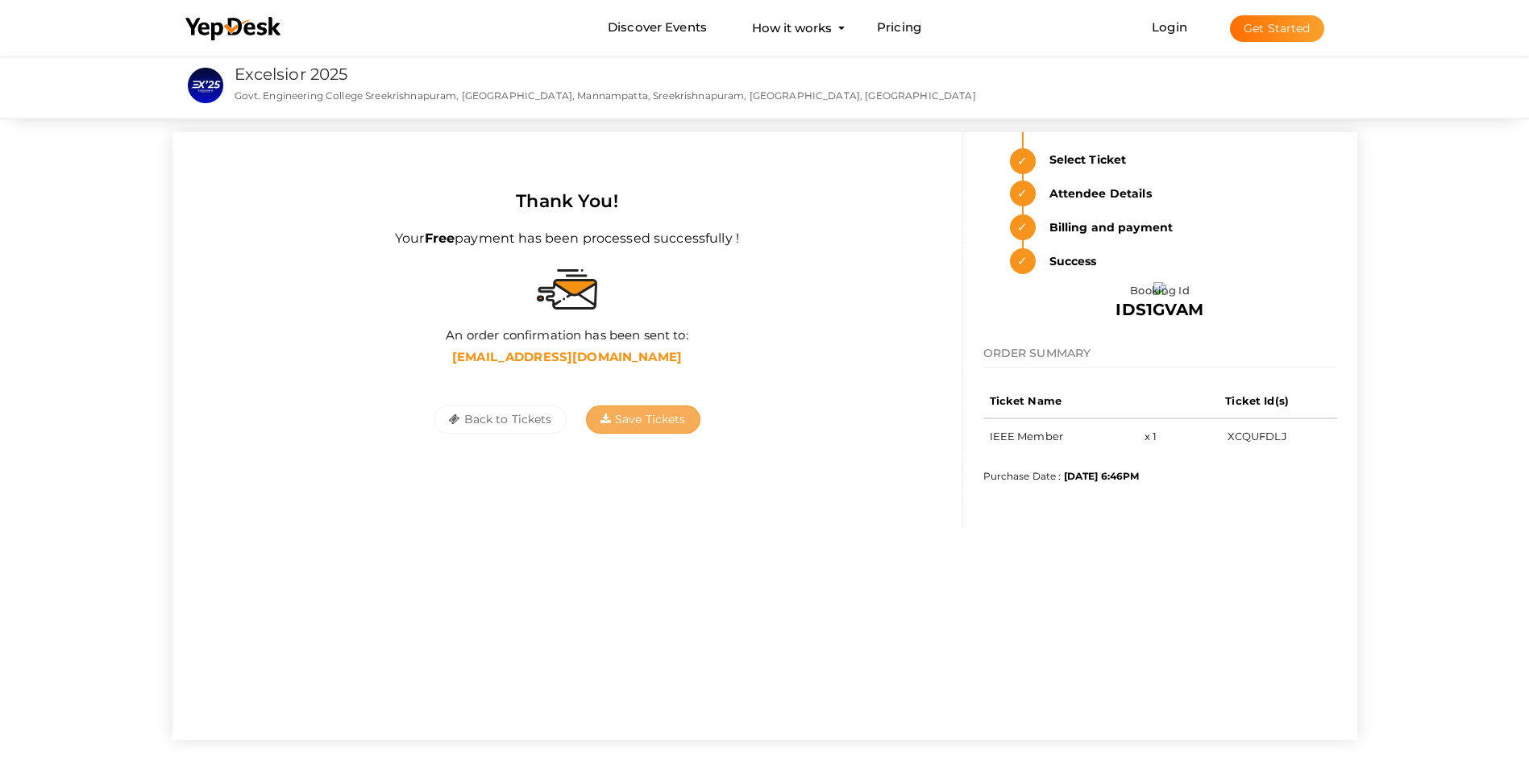
click at [605, 418] on icon "button" at bounding box center [606, 419] width 10 height 11
